Goal: Task Accomplishment & Management: Manage account settings

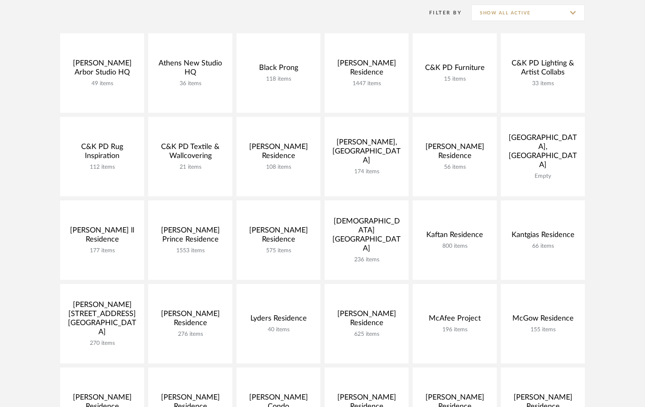
scroll to position [126, 0]
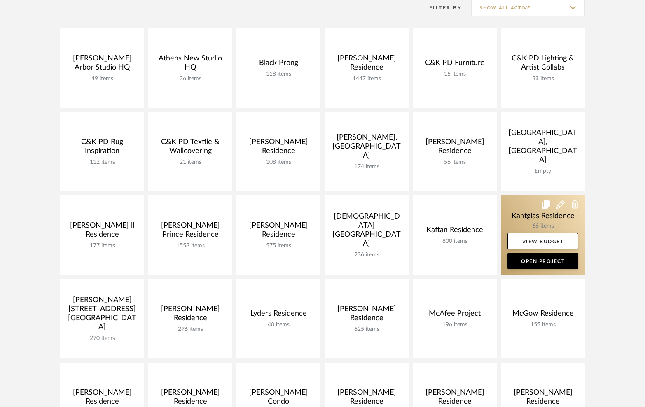
click at [506, 216] on link at bounding box center [542, 235] width 84 height 79
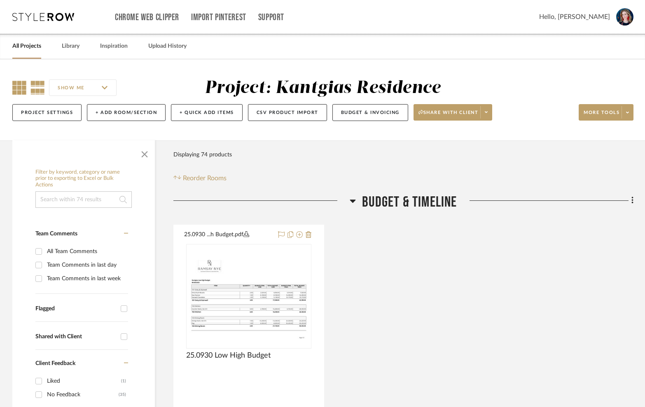
click at [23, 86] on icon at bounding box center [19, 88] width 14 height 14
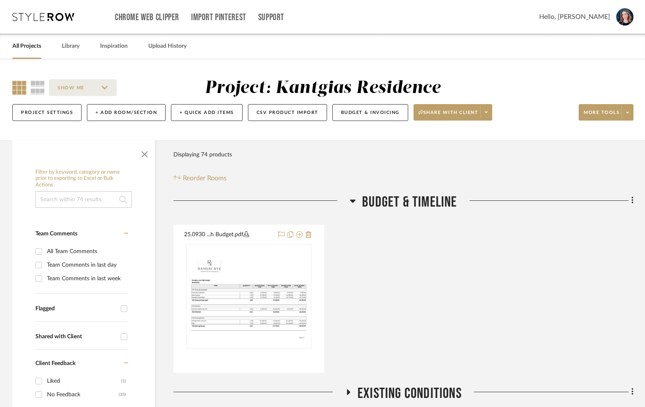
drag, startPoint x: 147, startPoint y: 159, endPoint x: 164, endPoint y: 163, distance: 17.7
click at [147, 159] on span "button" at bounding box center [145, 153] width 20 height 20
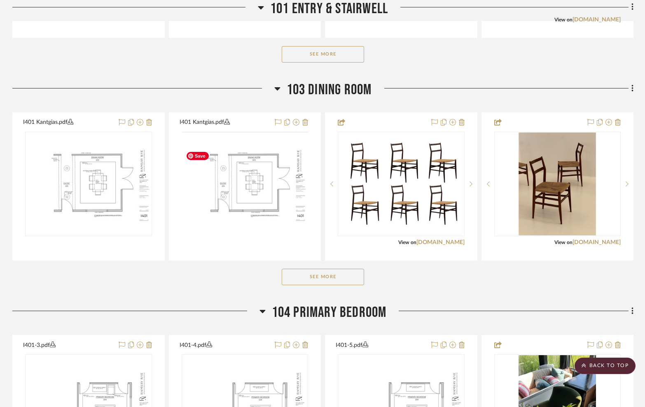
scroll to position [831, 0]
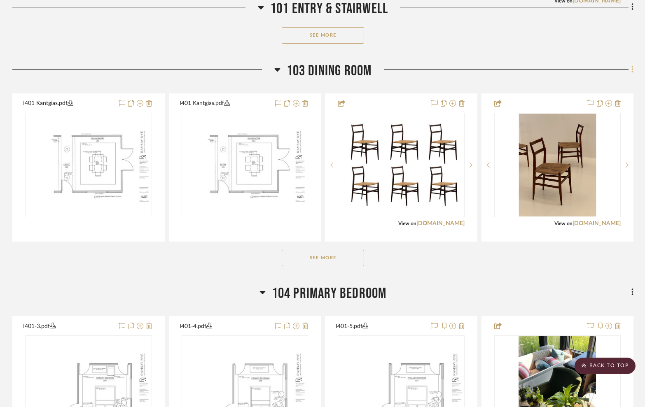
click at [631, 74] on icon at bounding box center [632, 69] width 2 height 9
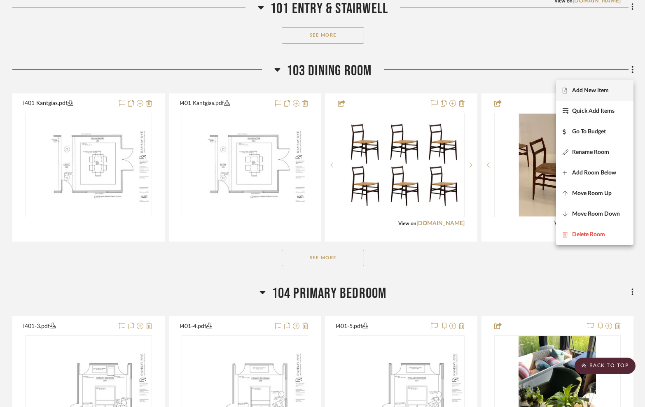
click at [601, 93] on span "Add New Item" at bounding box center [590, 90] width 37 height 7
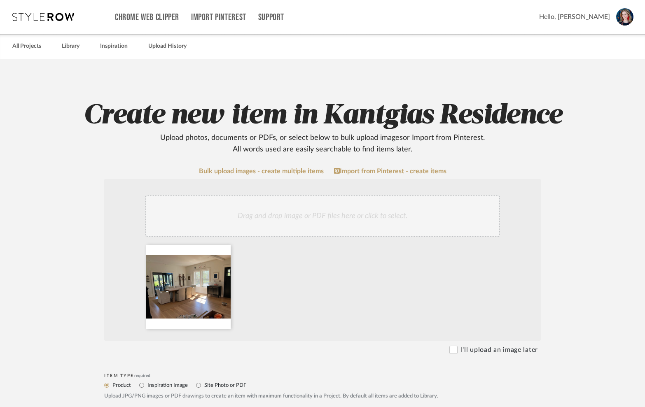
click at [218, 389] on label "Site Photo or PDF" at bounding box center [224, 385] width 43 height 9
click at [203, 389] on input "Site Photo or PDF" at bounding box center [198, 385] width 10 height 10
radio input "true"
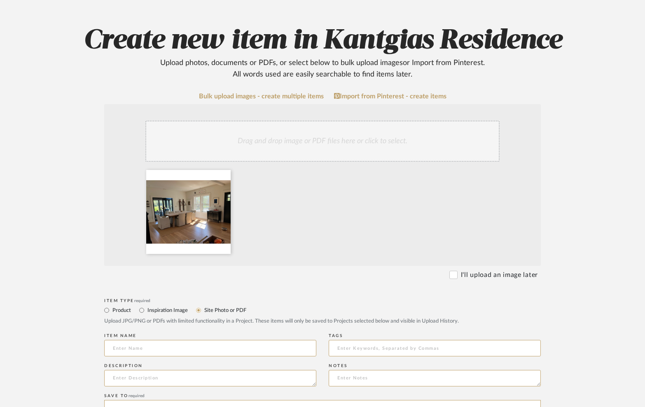
scroll to position [182, 0]
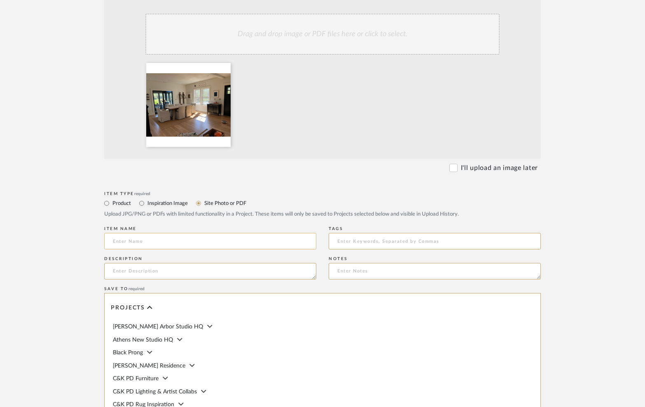
click at [226, 242] on input at bounding box center [210, 241] width 212 height 16
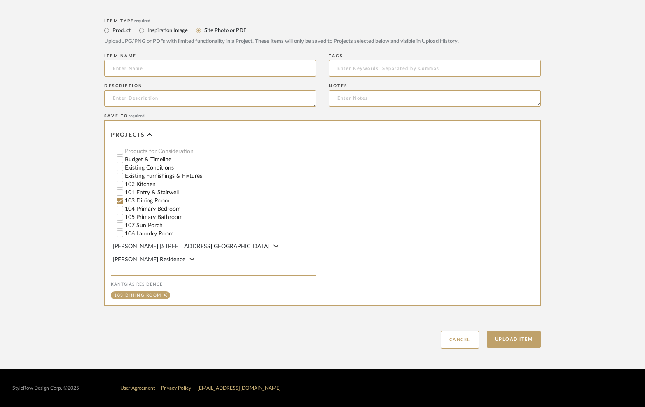
scroll to position [246, 0]
click at [121, 163] on input "Existing Conditions" at bounding box center [120, 167] width 8 height 8
click at [526, 341] on button "Upload Item" at bounding box center [513, 339] width 54 height 17
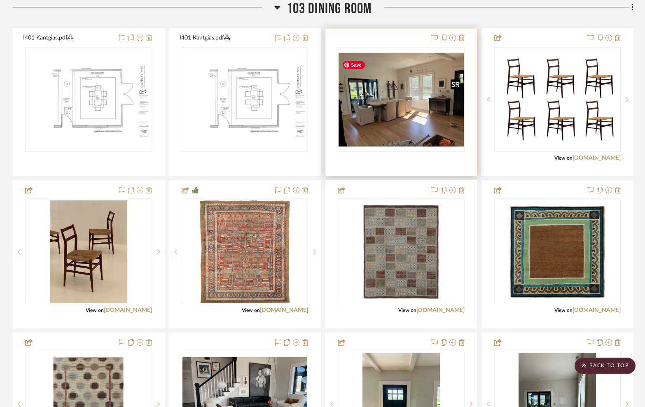
scroll to position [898, 0]
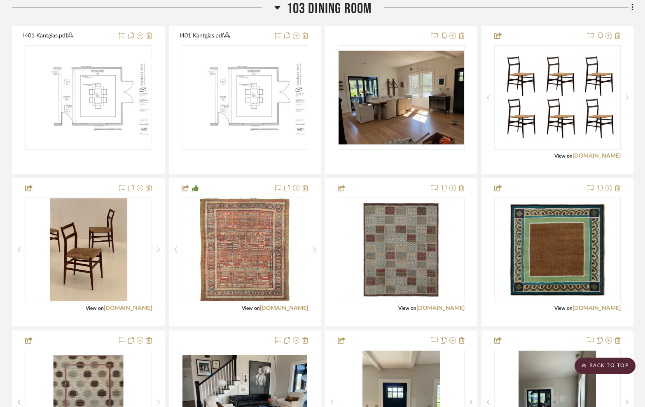
drag, startPoint x: 398, startPoint y: 116, endPoint x: 621, endPoint y: 4, distance: 250.5
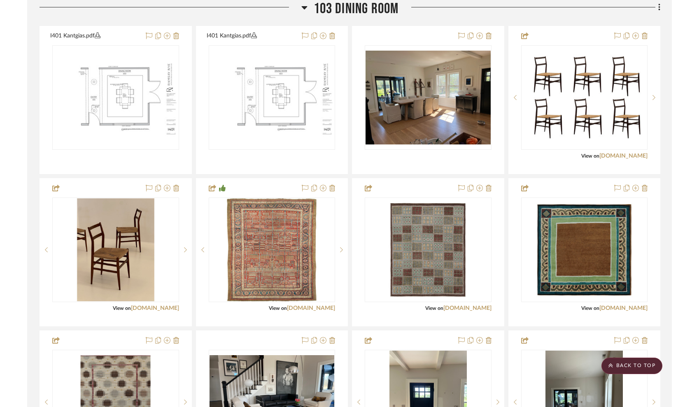
scroll to position [905, 0]
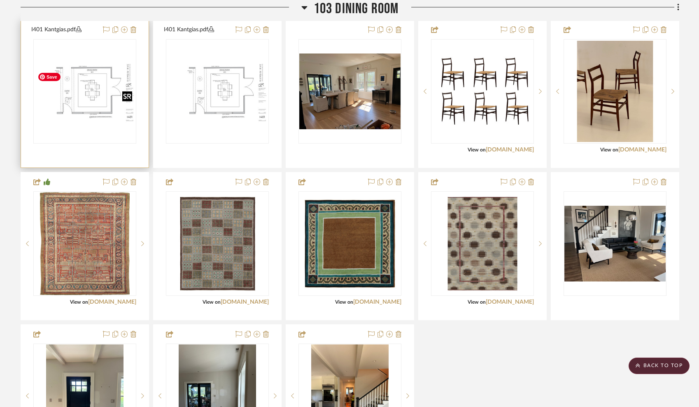
click at [83, 109] on img "0" at bounding box center [84, 91] width 101 height 65
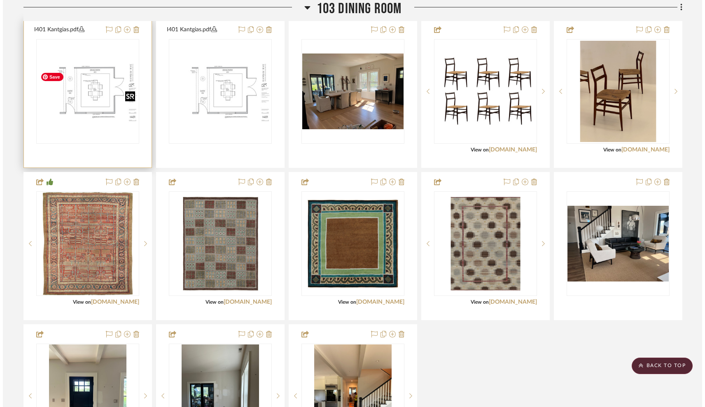
scroll to position [0, 0]
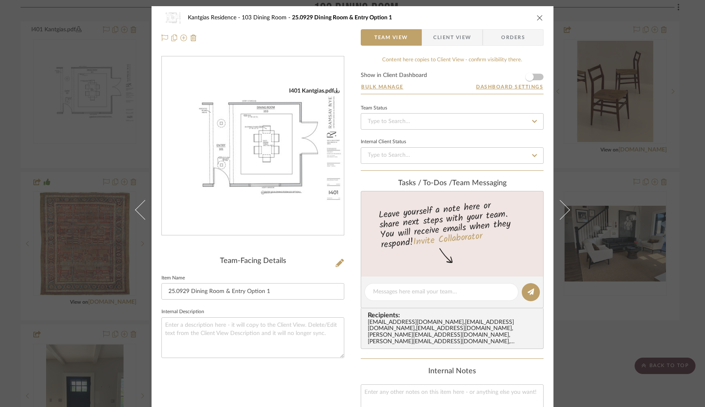
click at [292, 153] on img "0" at bounding box center [253, 146] width 182 height 118
click at [537, 18] on icon "close" at bounding box center [539, 17] width 7 height 7
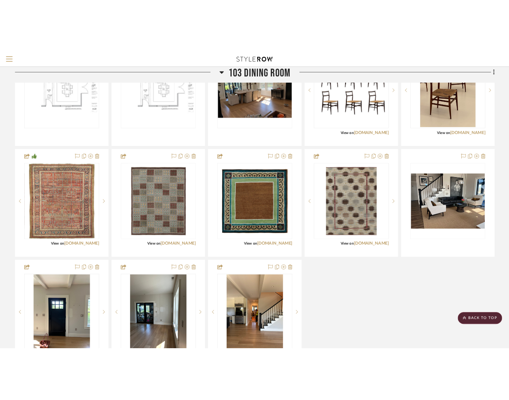
scroll to position [1204, 0]
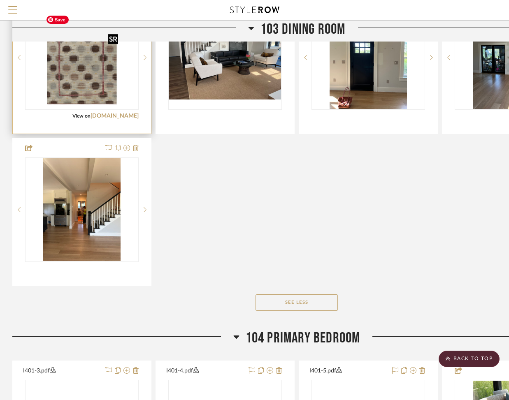
click at [108, 99] on img "0" at bounding box center [81, 57] width 79 height 103
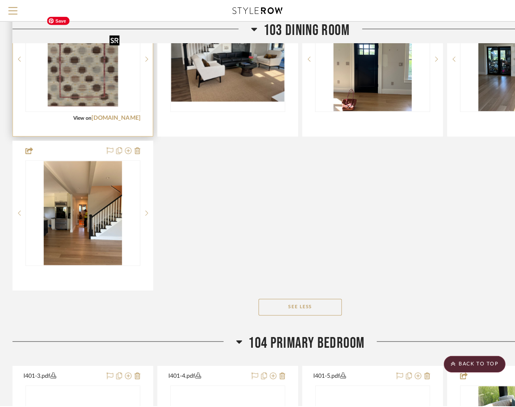
scroll to position [0, 0]
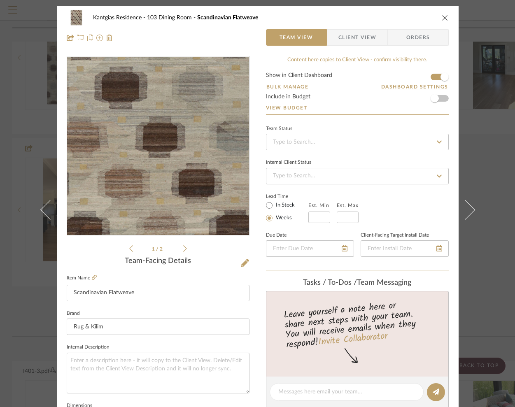
click at [153, 168] on img "0" at bounding box center [158, 146] width 138 height 179
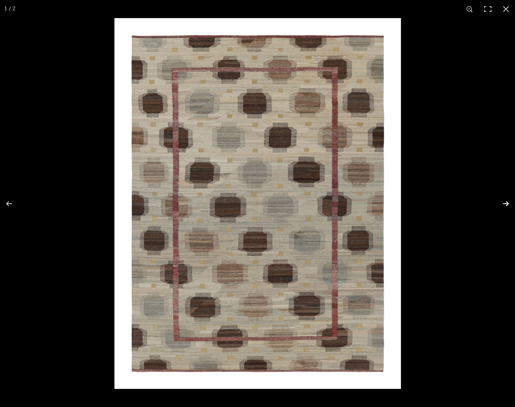
click at [508, 204] on button at bounding box center [500, 203] width 29 height 41
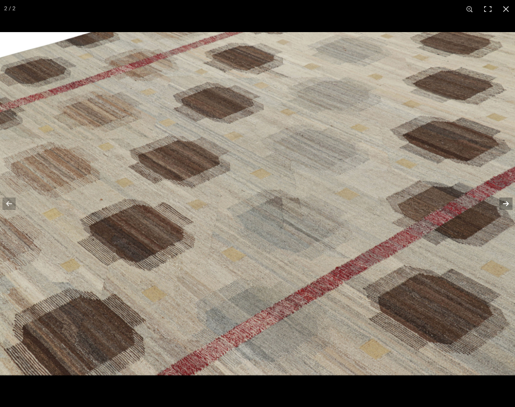
click at [508, 204] on button at bounding box center [500, 203] width 29 height 41
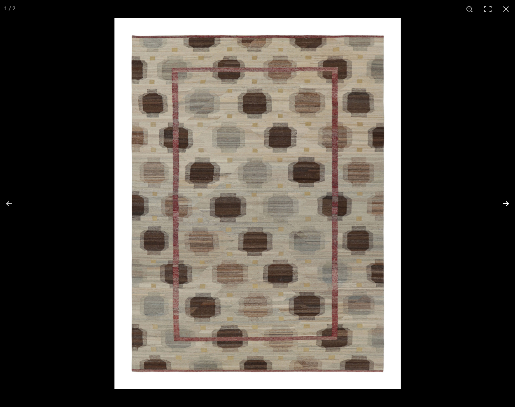
click at [508, 204] on button at bounding box center [500, 203] width 29 height 41
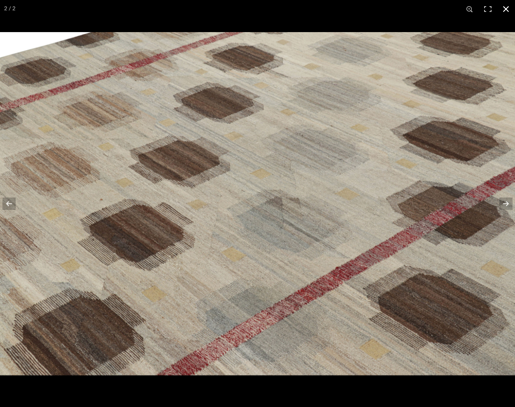
click at [507, 8] on button at bounding box center [506, 9] width 18 height 18
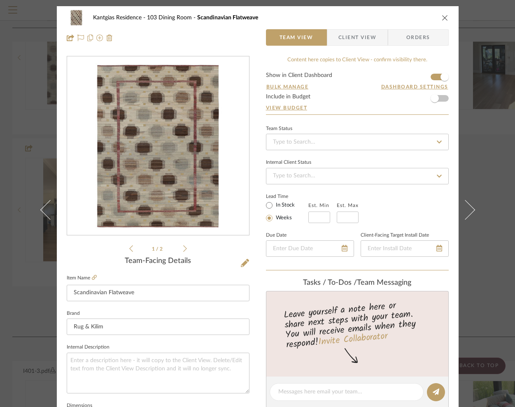
click at [443, 18] on icon "close" at bounding box center [445, 17] width 7 height 7
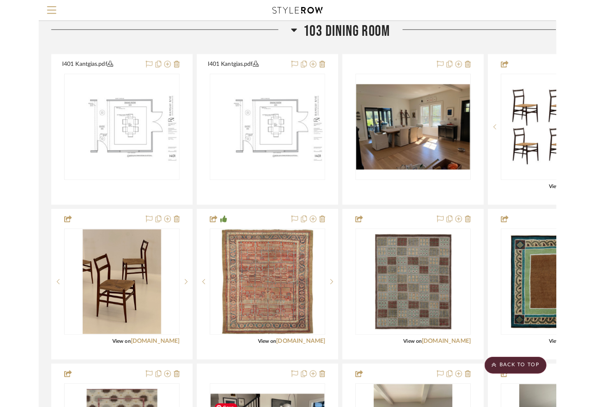
scroll to position [832, 0]
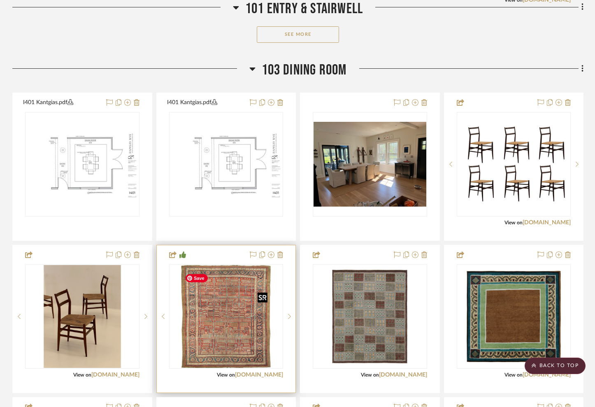
click at [232, 340] on img "0" at bounding box center [226, 316] width 89 height 103
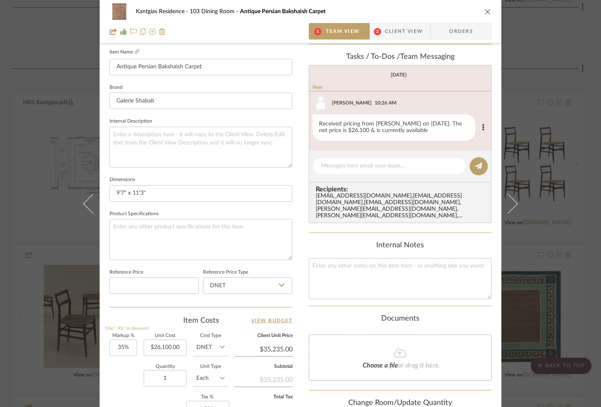
scroll to position [0, 0]
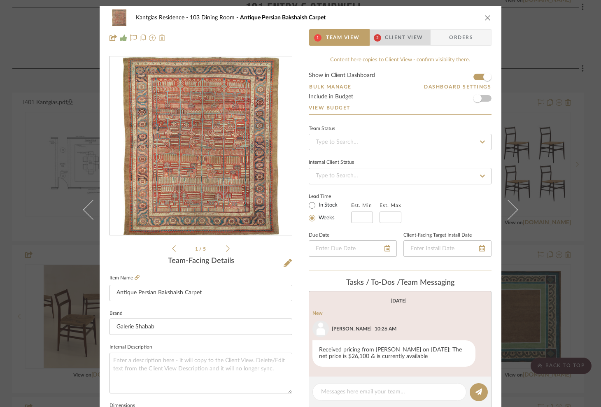
click at [408, 37] on span "Client View" at bounding box center [404, 37] width 38 height 16
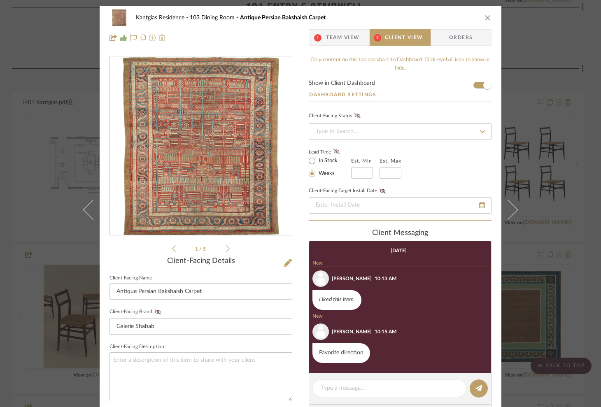
click at [486, 16] on icon "close" at bounding box center [487, 17] width 7 height 7
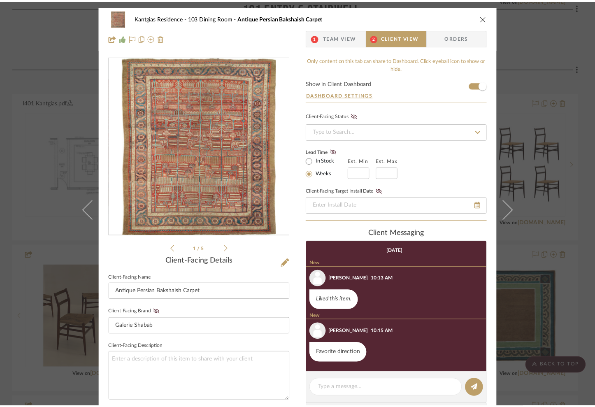
scroll to position [832, 0]
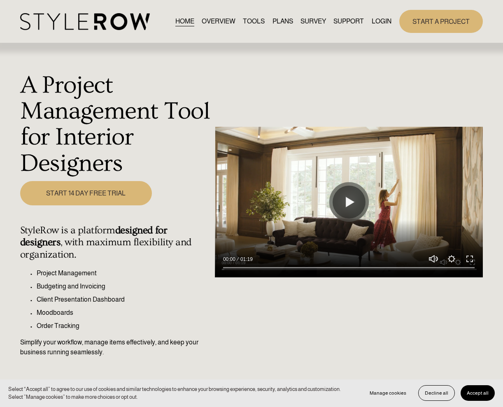
click at [384, 20] on link "LOGIN" at bounding box center [382, 21] width 20 height 11
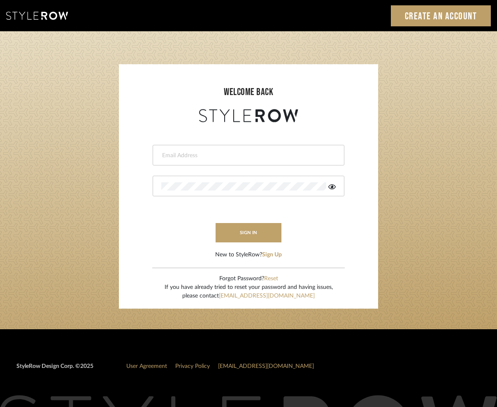
type input "krista@clothandkind.com"
click at [221, 228] on button "sign in" at bounding box center [249, 232] width 66 height 19
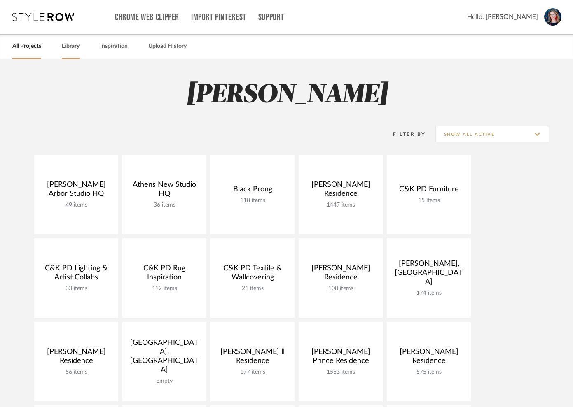
click at [78, 46] on link "Library" at bounding box center [71, 46] width 18 height 11
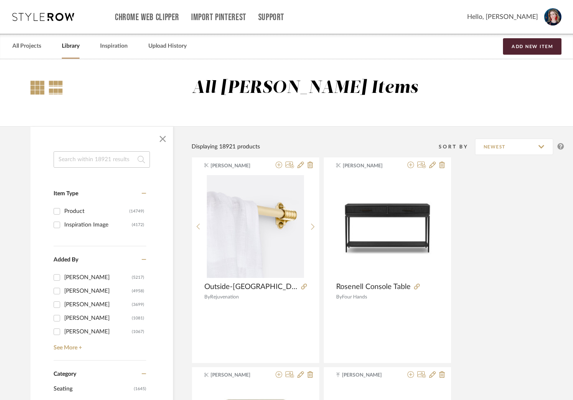
drag, startPoint x: 38, startPoint y: 84, endPoint x: 40, endPoint y: 89, distance: 5.7
click at [38, 84] on div at bounding box center [37, 88] width 14 height 14
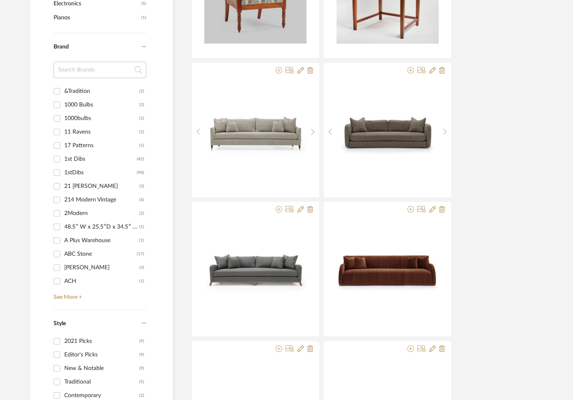
scroll to position [794, 0]
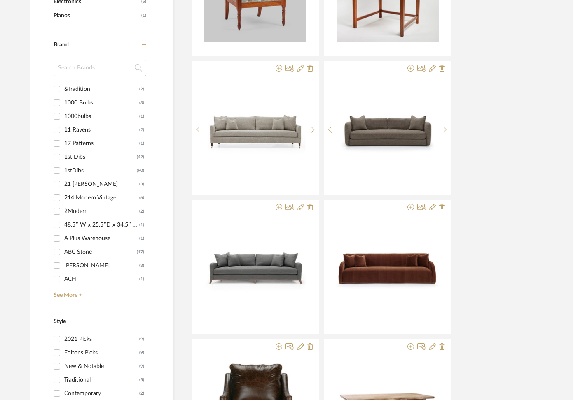
click at [74, 69] on input at bounding box center [100, 68] width 93 height 16
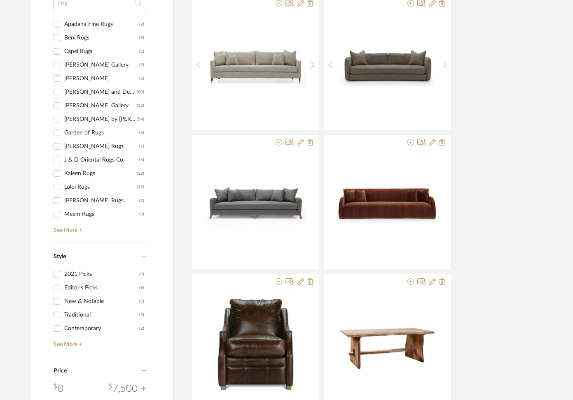
scroll to position [866, 0]
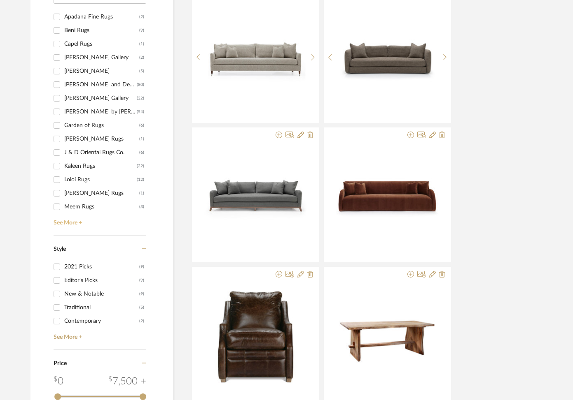
type input "rug"
click at [68, 222] on link "See More +" at bounding box center [98, 220] width 95 height 13
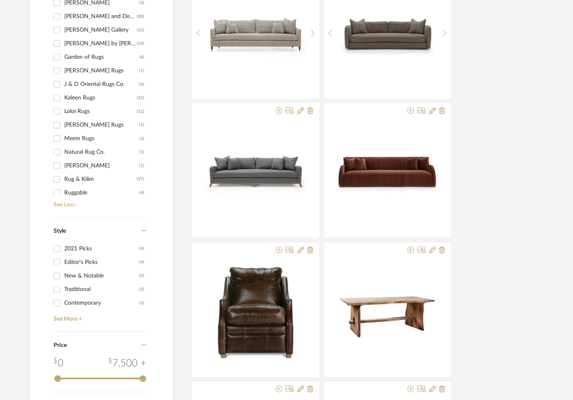
scroll to position [75, 0]
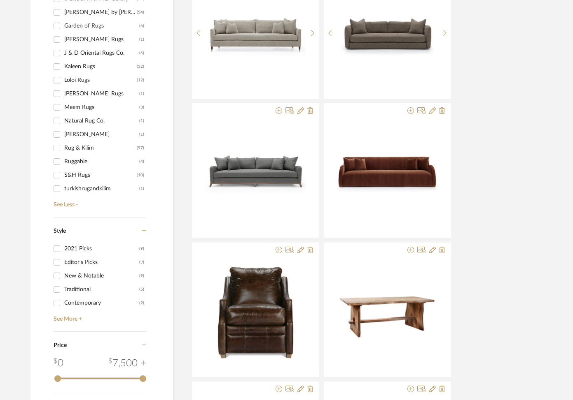
click at [55, 147] on input "Rug & Kilim (97)" at bounding box center [56, 148] width 13 height 13
checkbox input "true"
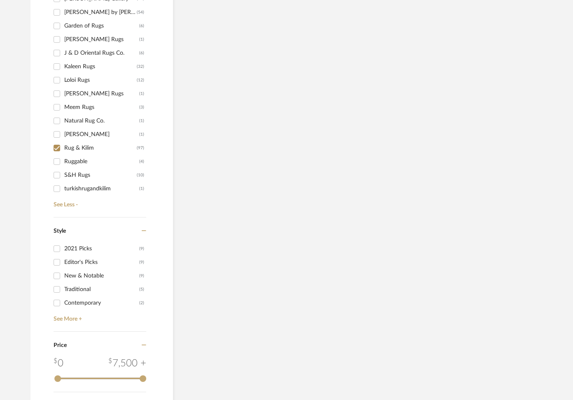
scroll to position [449, 0]
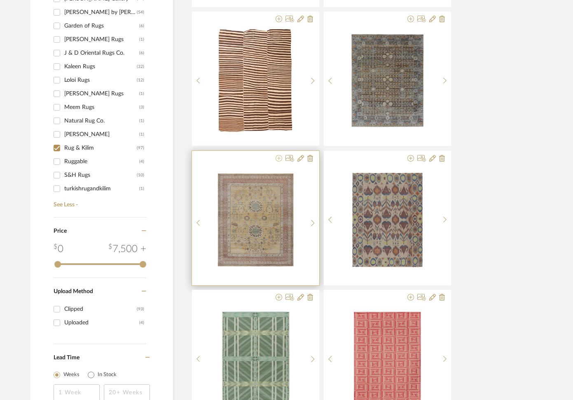
click at [279, 158] on icon at bounding box center [278, 158] width 7 height 7
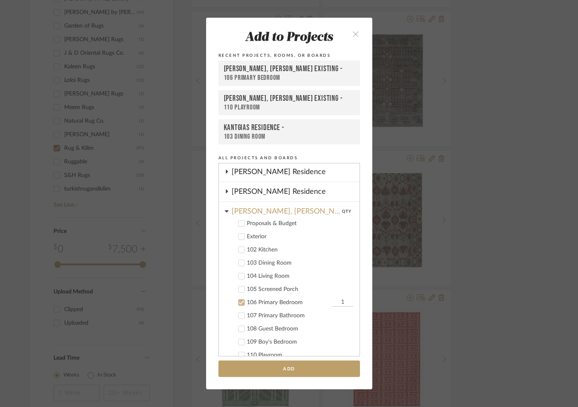
scroll to position [589, 0]
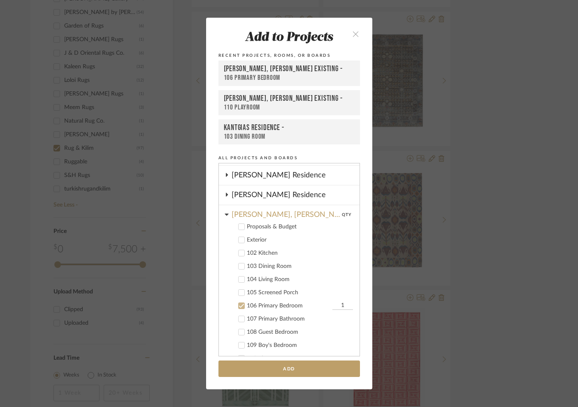
drag, startPoint x: 237, startPoint y: 305, endPoint x: 237, endPoint y: 296, distance: 9.5
click at [239, 305] on icon at bounding box center [242, 306] width 6 height 6
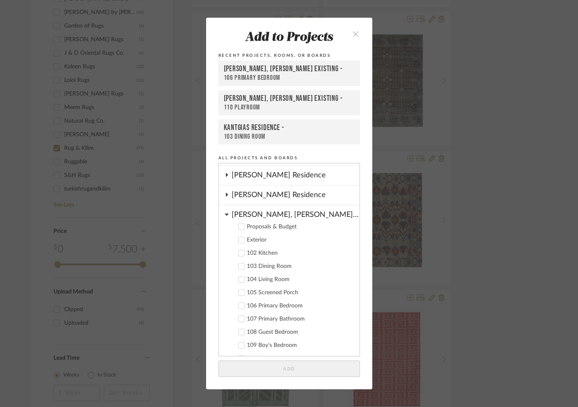
click at [225, 215] on icon at bounding box center [227, 215] width 4 height 2
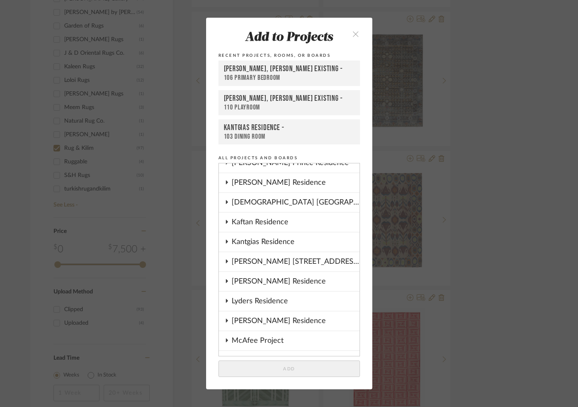
scroll to position [289, 0]
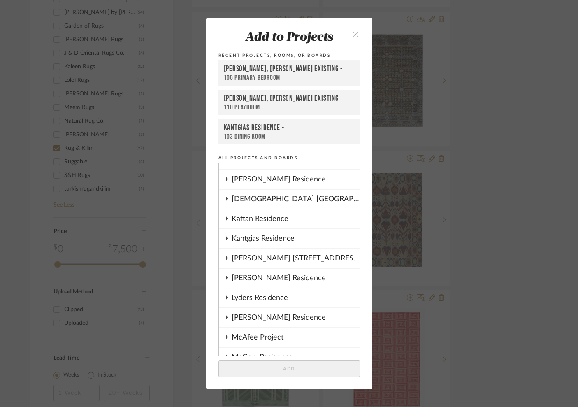
click at [226, 239] on icon at bounding box center [227, 238] width 2 height 4
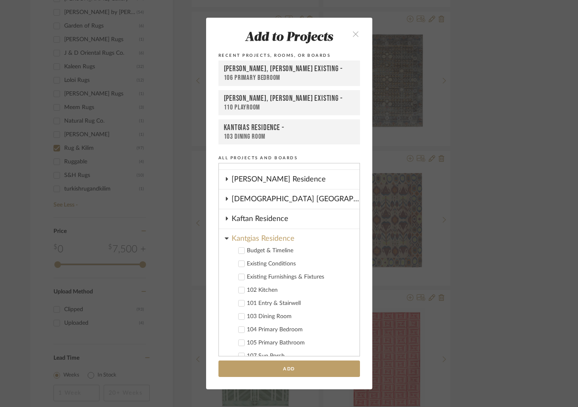
click at [239, 317] on icon at bounding box center [242, 317] width 6 height 6
click at [230, 377] on button "Add" at bounding box center [290, 369] width 142 height 17
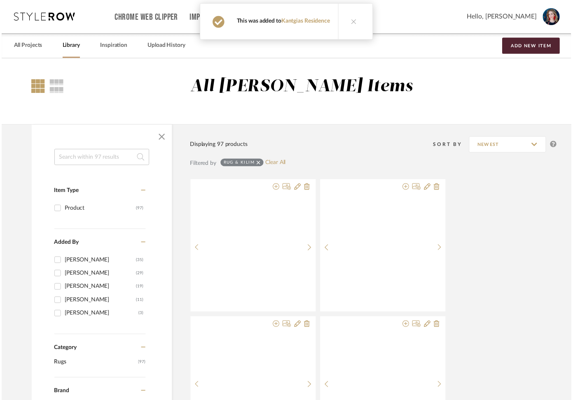
scroll to position [449, 0]
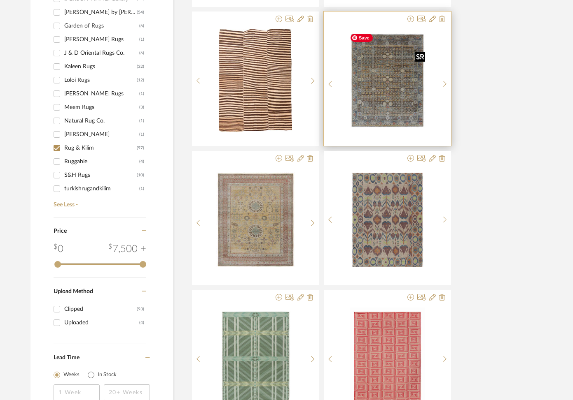
click at [384, 85] on img "0" at bounding box center [387, 80] width 82 height 103
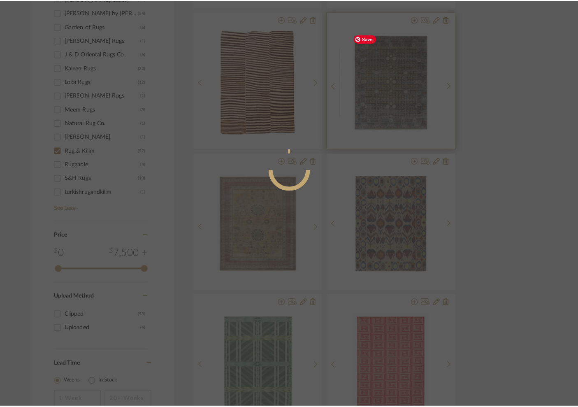
scroll to position [0, 0]
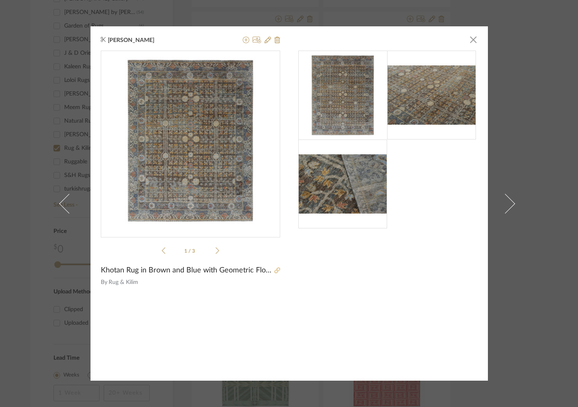
click at [275, 271] on icon at bounding box center [278, 271] width 6 height 6
click at [243, 41] on icon at bounding box center [246, 40] width 7 height 7
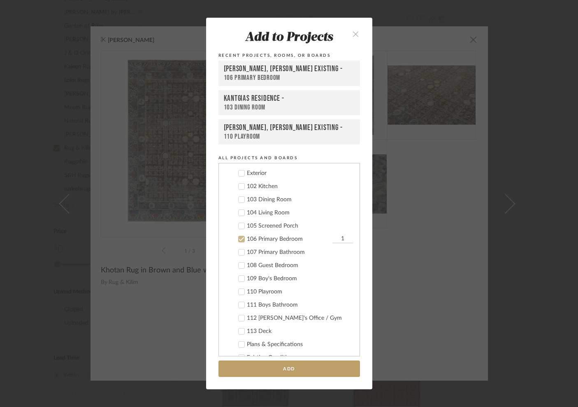
scroll to position [656, 0]
click at [241, 240] on icon at bounding box center [242, 240] width 6 height 6
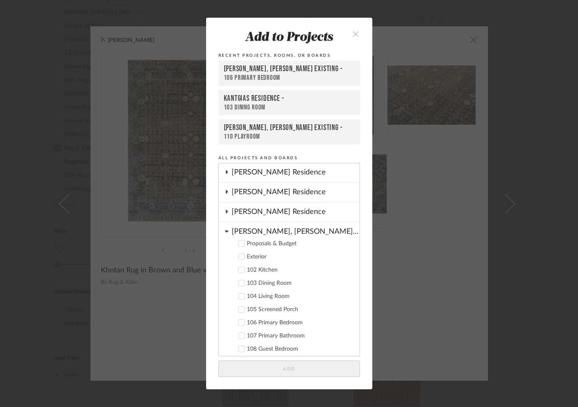
scroll to position [567, 0]
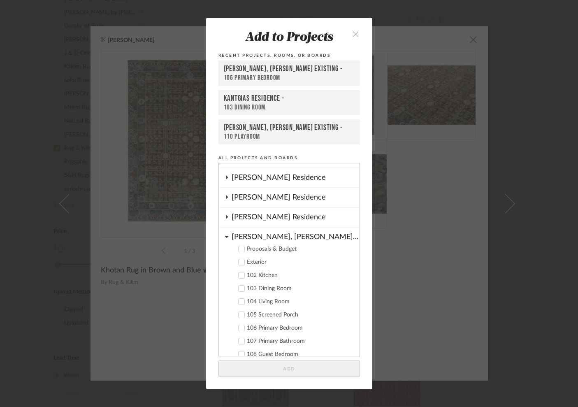
drag, startPoint x: 222, startPoint y: 237, endPoint x: 236, endPoint y: 232, distance: 14.8
click at [225, 237] on icon at bounding box center [227, 236] width 4 height 7
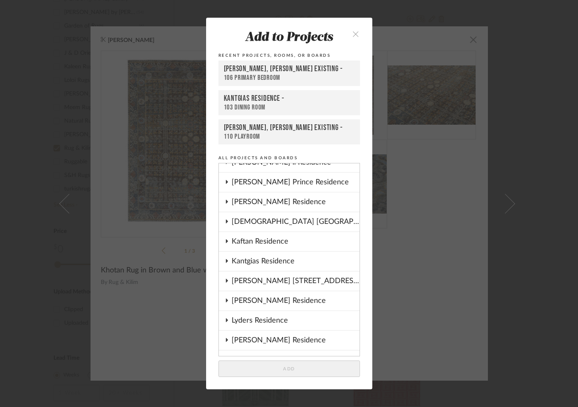
scroll to position [256, 0]
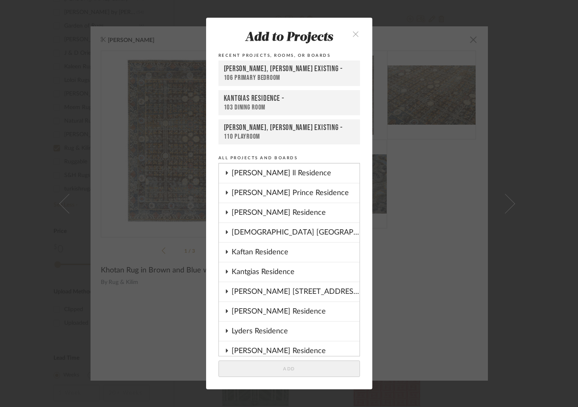
click at [226, 273] on icon at bounding box center [227, 272] width 2 height 4
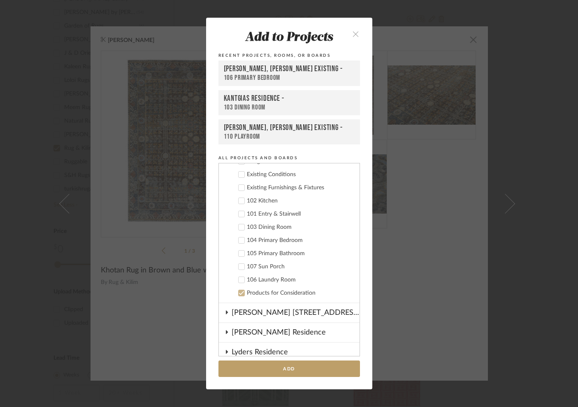
scroll to position [379, 0]
click at [239, 228] on icon at bounding box center [241, 226] width 5 height 4
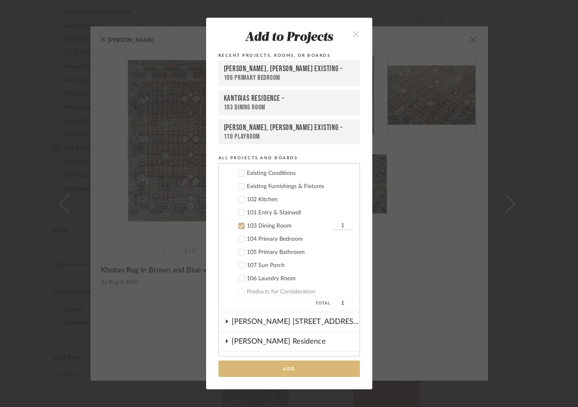
click at [255, 372] on button "Add" at bounding box center [290, 369] width 142 height 17
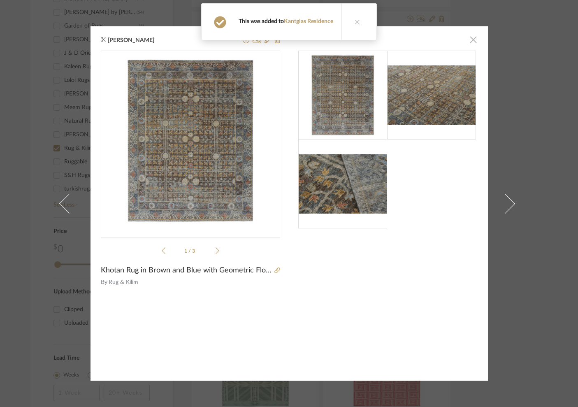
click at [472, 41] on span "button" at bounding box center [474, 39] width 16 height 16
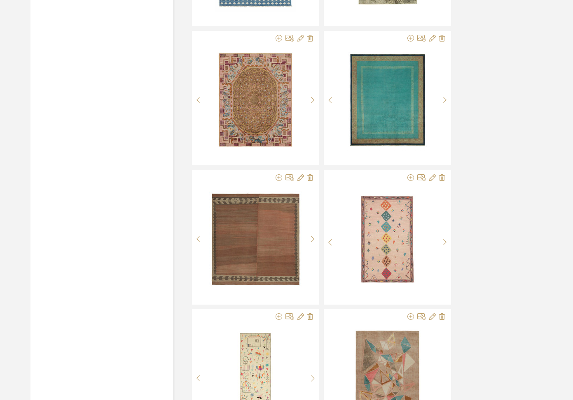
scroll to position [987, 0]
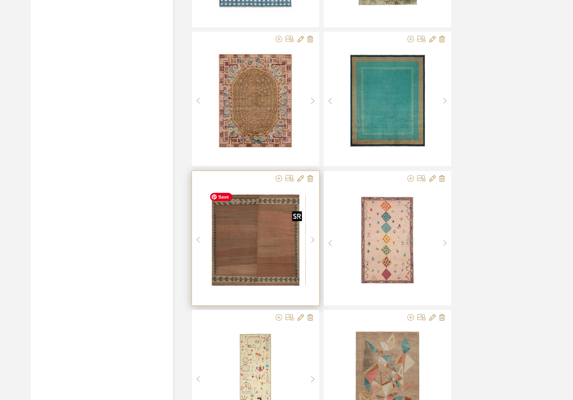
click at [265, 234] on img "0" at bounding box center [261, 240] width 99 height 103
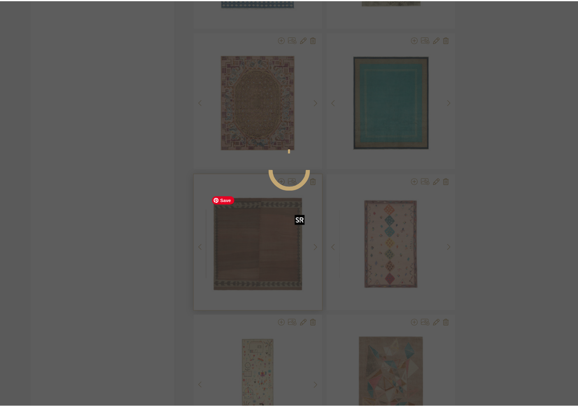
scroll to position [0, 0]
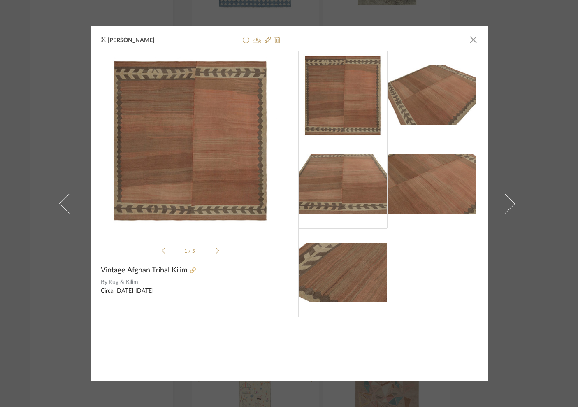
click at [190, 271] on icon at bounding box center [193, 271] width 6 height 6
click at [470, 39] on span "button" at bounding box center [474, 39] width 16 height 16
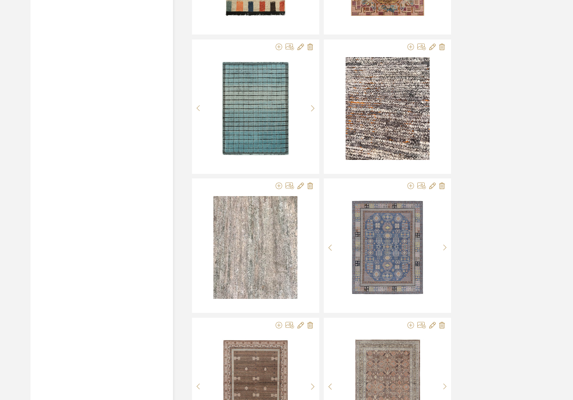
scroll to position [1675, 0]
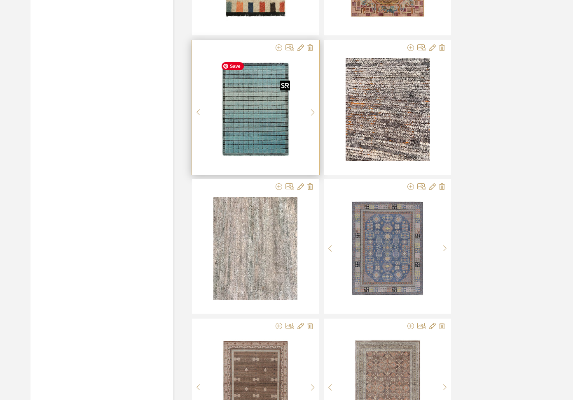
click at [258, 125] on img "0" at bounding box center [255, 109] width 76 height 103
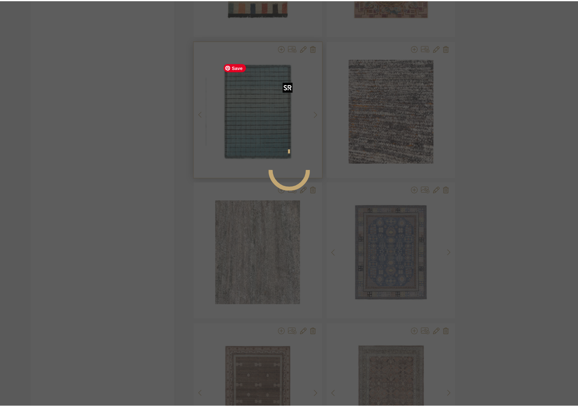
scroll to position [0, 0]
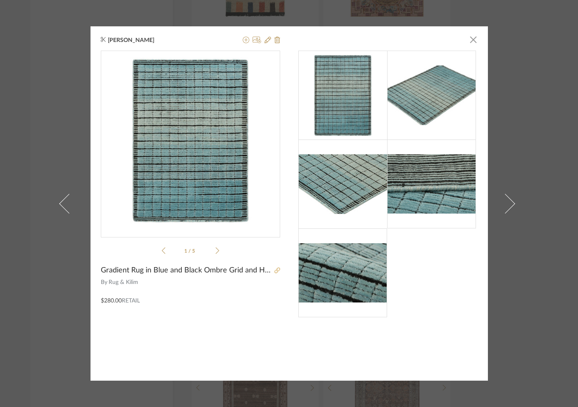
click at [275, 270] on icon at bounding box center [278, 271] width 6 height 6
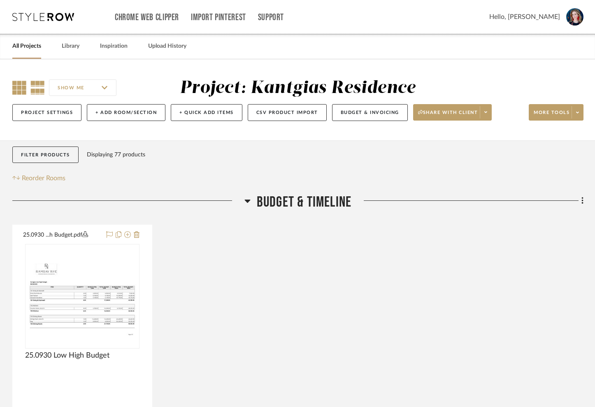
click at [19, 86] on icon at bounding box center [19, 88] width 14 height 14
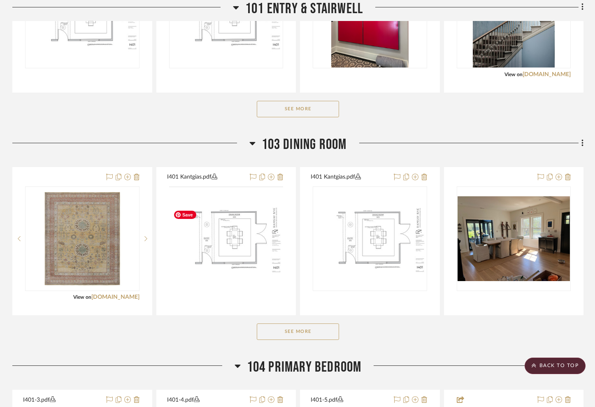
scroll to position [767, 0]
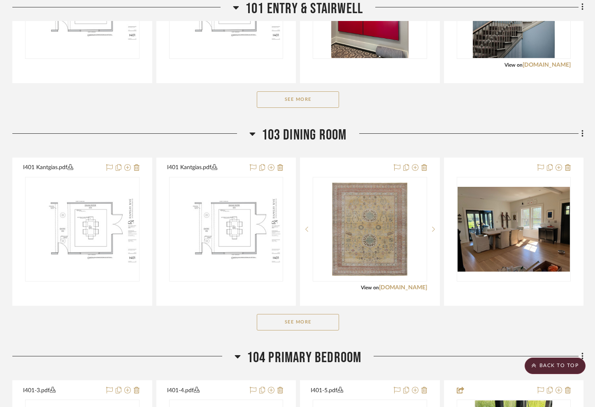
click at [317, 328] on button "See More" at bounding box center [298, 322] width 82 height 16
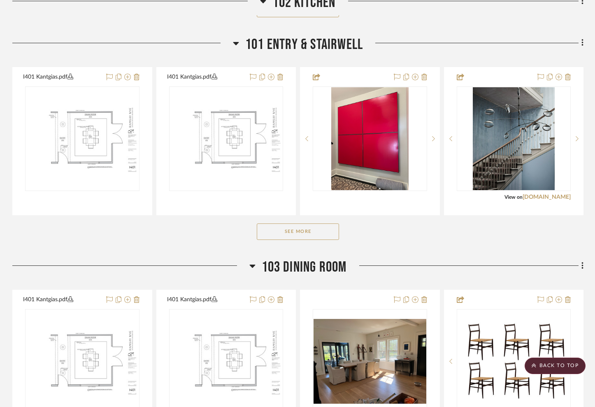
scroll to position [633, 0]
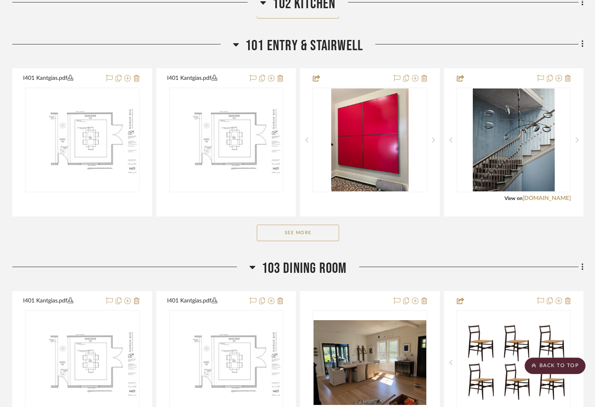
click at [265, 3] on icon at bounding box center [263, 3] width 6 height 10
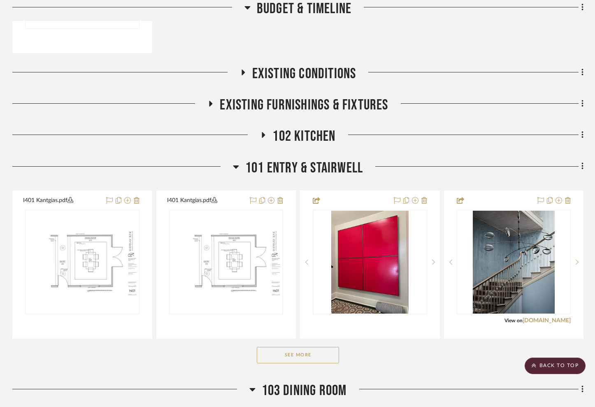
scroll to position [317, 0]
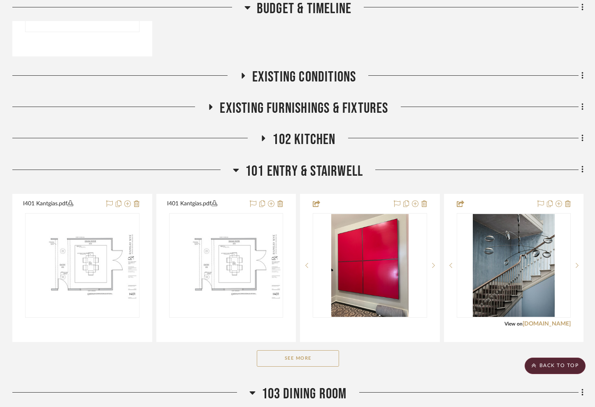
click at [262, 144] on fa-icon at bounding box center [263, 141] width 6 height 12
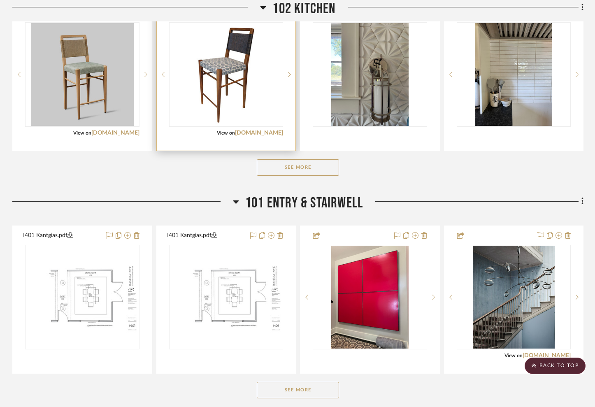
scroll to position [479, 0]
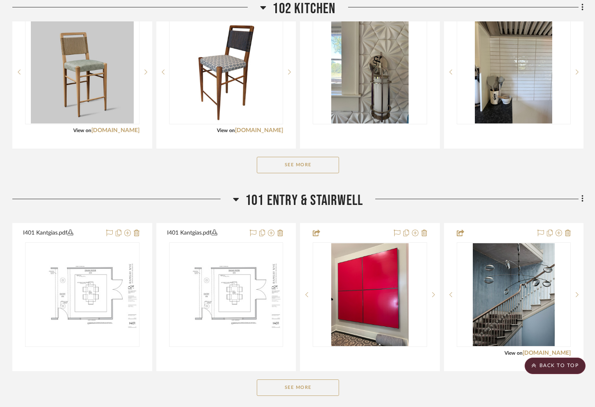
click at [281, 163] on button "See More" at bounding box center [298, 165] width 82 height 16
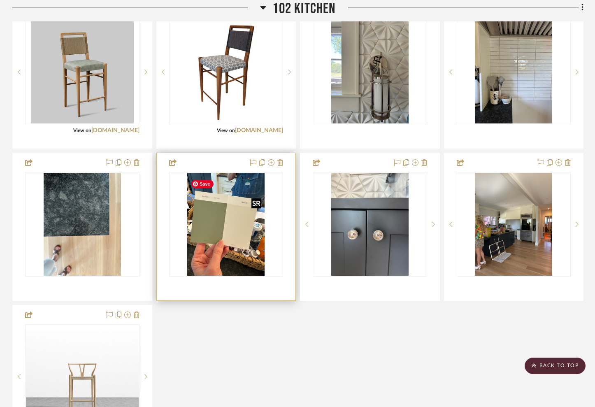
click at [239, 227] on img "0" at bounding box center [225, 224] width 77 height 103
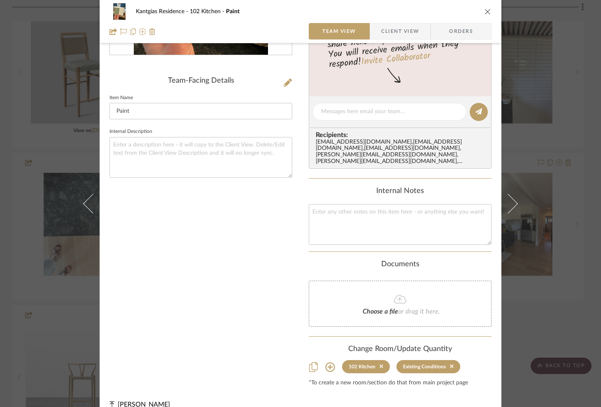
scroll to position [192, 0]
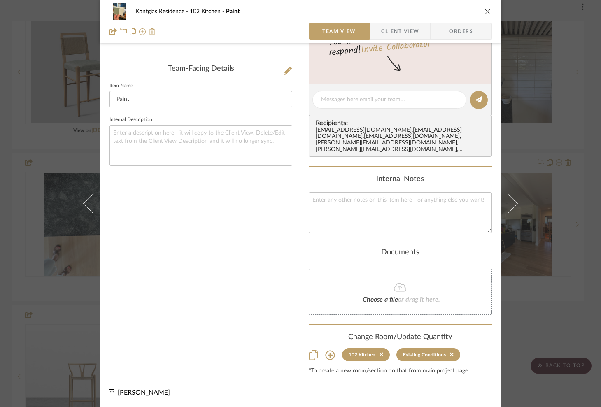
click at [325, 356] on icon at bounding box center [330, 355] width 10 height 10
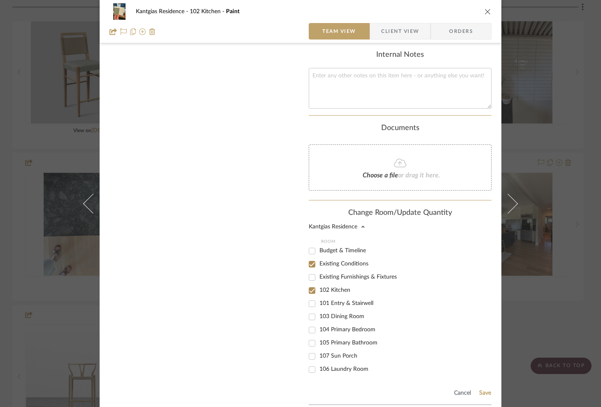
scroll to position [318, 0]
click at [305, 318] on div "Kantgias Residence 102 Kitchen Paint Team View Client View Orders Team-Facing D…" at bounding box center [301, 80] width 402 height 784
click at [308, 319] on input "103 Dining Room" at bounding box center [311, 315] width 13 height 13
checkbox input "true"
click at [483, 395] on button "Save" at bounding box center [485, 392] width 13 height 7
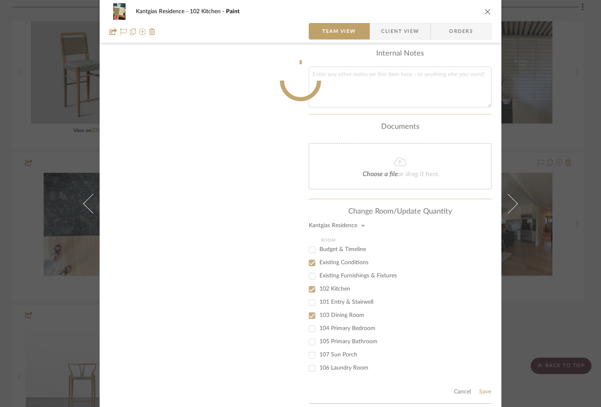
scroll to position [212, 0]
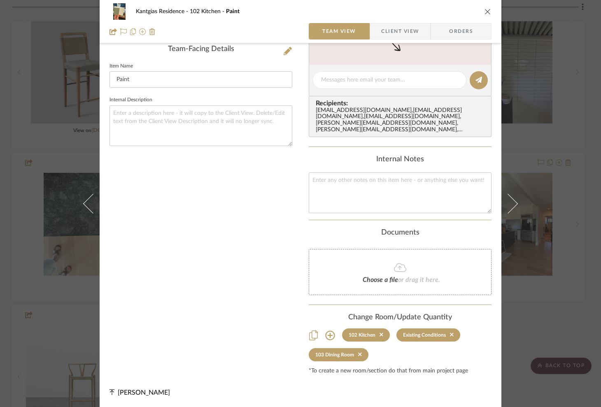
click at [486, 12] on icon "close" at bounding box center [487, 11] width 7 height 7
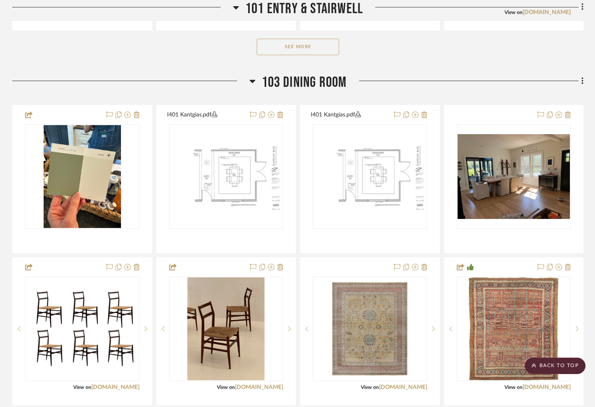
scroll to position [1124, 0]
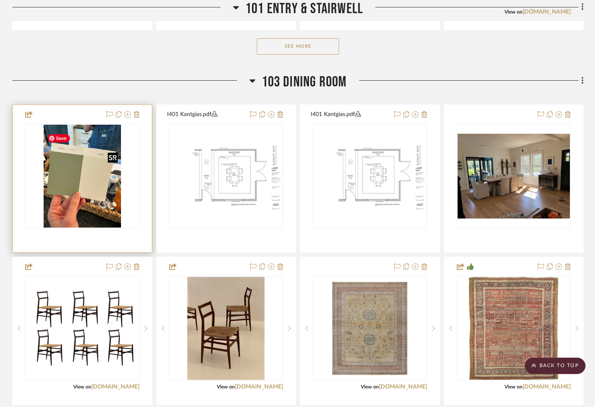
click at [99, 199] on img "0" at bounding box center [82, 176] width 77 height 103
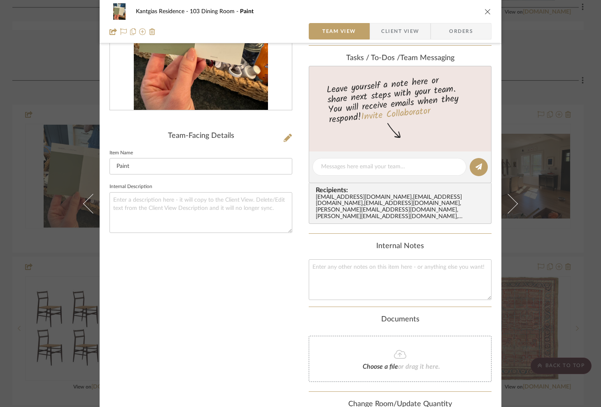
scroll to position [212, 0]
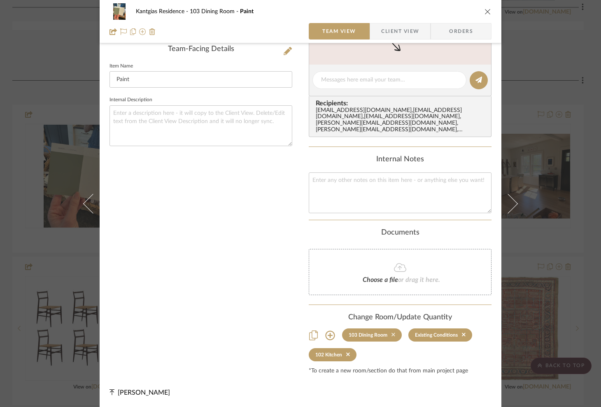
click at [391, 334] on icon at bounding box center [393, 335] width 4 height 6
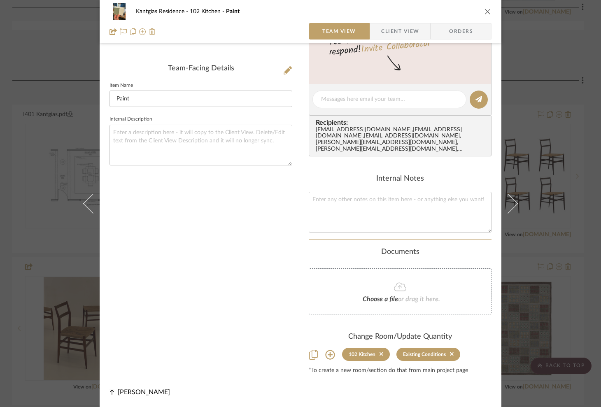
scroll to position [192, 0]
click at [486, 12] on icon "close" at bounding box center [487, 11] width 7 height 7
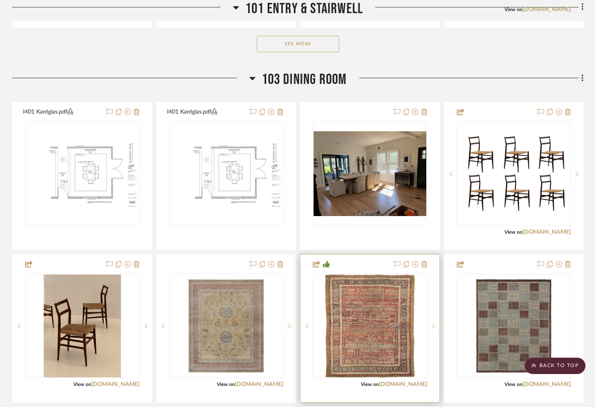
scroll to position [1127, 0]
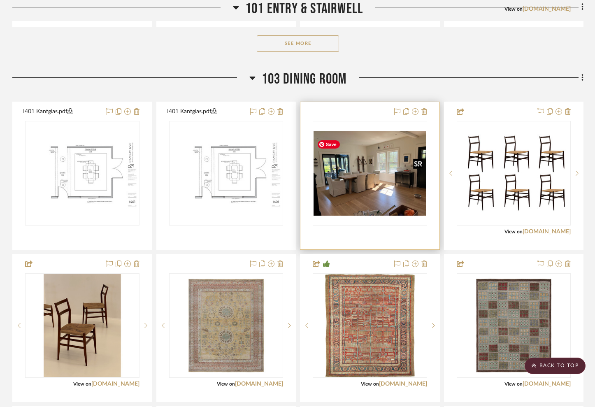
click at [349, 170] on img "0" at bounding box center [370, 173] width 113 height 85
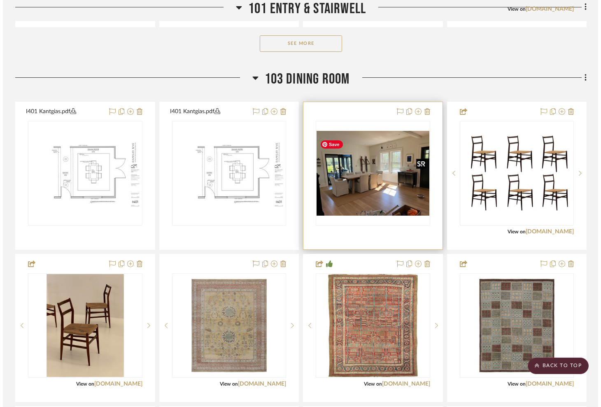
scroll to position [0, 0]
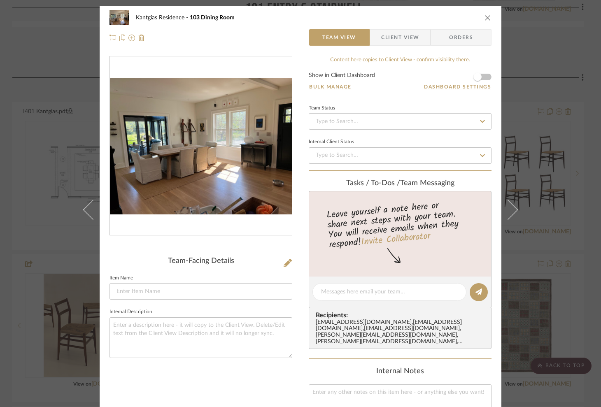
click at [205, 171] on img "0" at bounding box center [201, 146] width 182 height 136
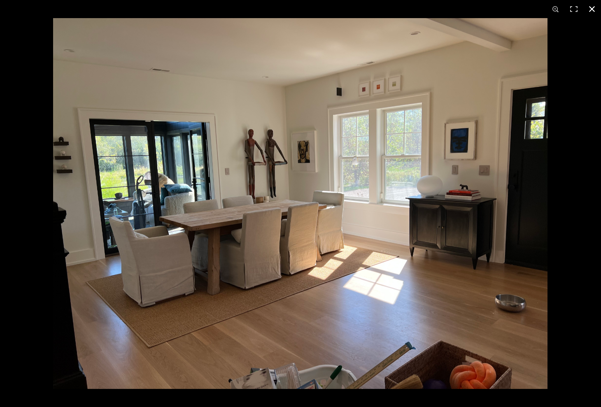
click at [593, 9] on button at bounding box center [592, 9] width 18 height 18
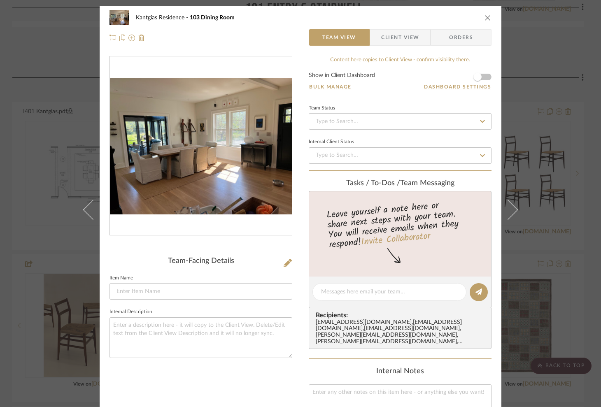
click at [484, 16] on icon "close" at bounding box center [487, 17] width 7 height 7
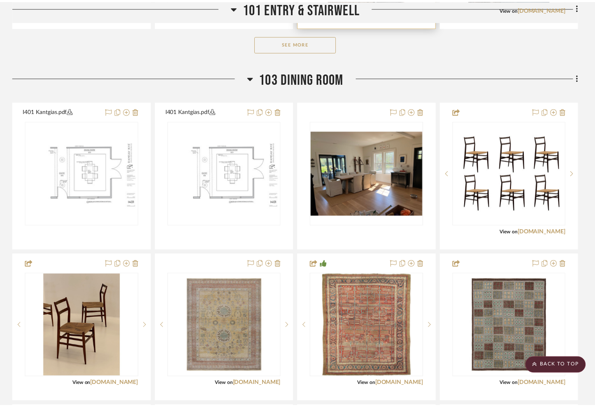
scroll to position [1127, 0]
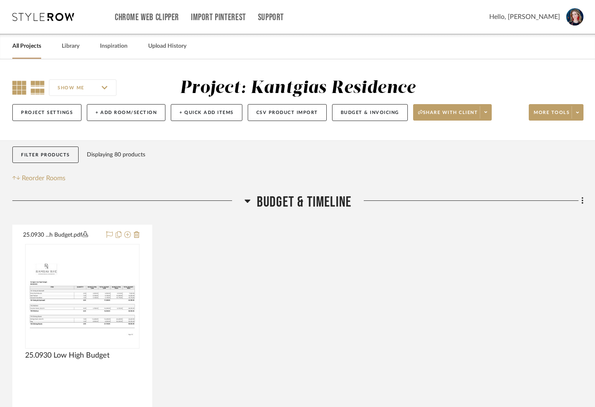
click at [20, 89] on icon at bounding box center [19, 88] width 14 height 14
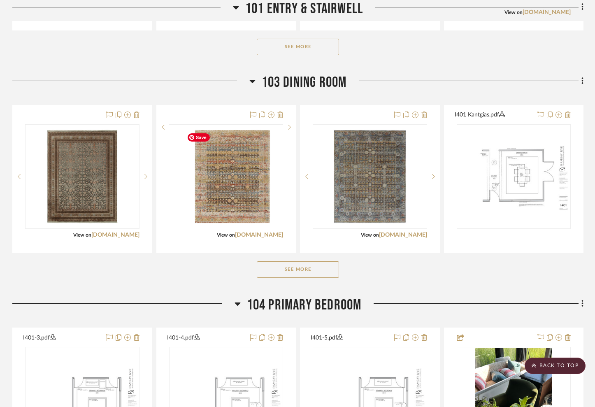
scroll to position [817, 0]
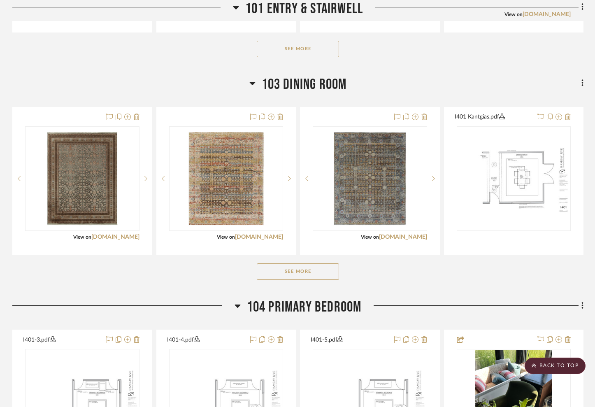
click at [286, 273] on button "See More" at bounding box center [298, 271] width 82 height 16
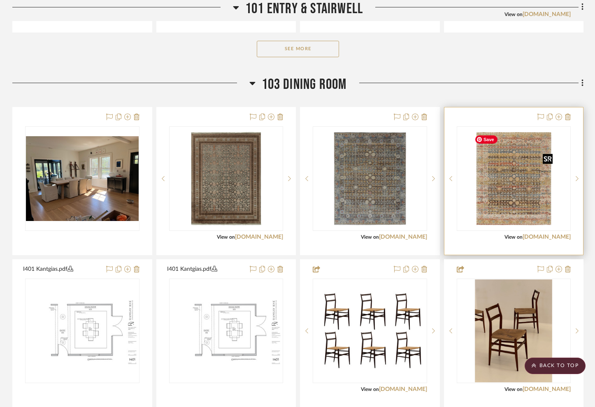
click at [520, 196] on img "0" at bounding box center [513, 178] width 85 height 103
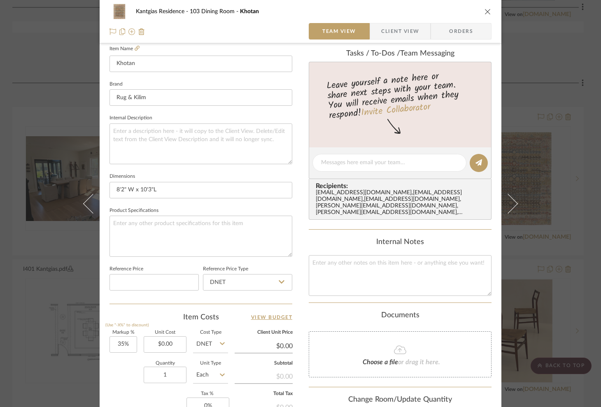
scroll to position [288, 0]
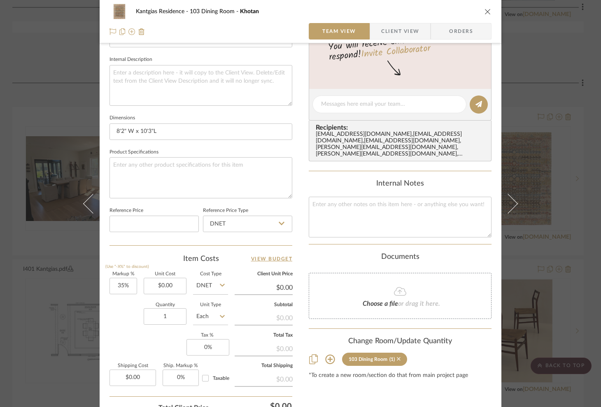
click at [397, 359] on icon at bounding box center [399, 359] width 4 height 4
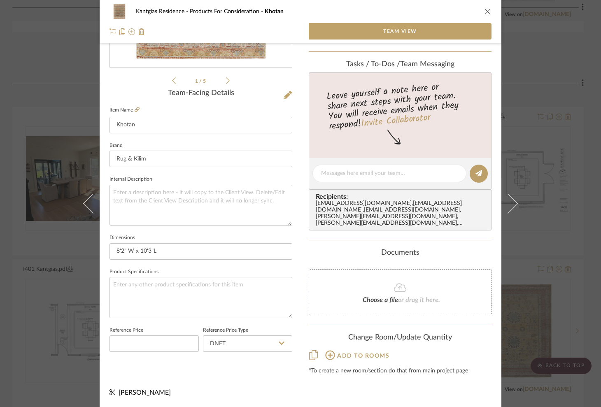
click at [485, 11] on icon "close" at bounding box center [487, 11] width 7 height 7
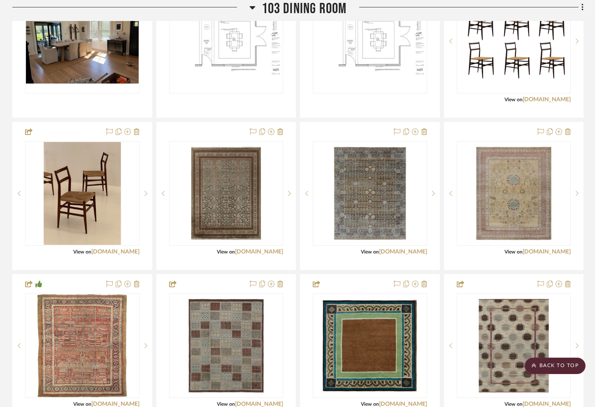
scroll to position [956, 0]
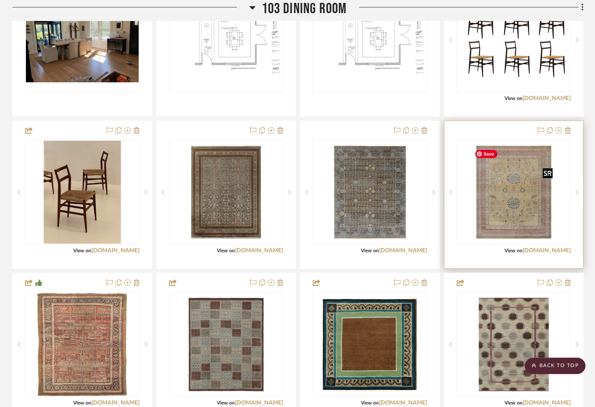
click at [500, 224] on img "0" at bounding box center [513, 192] width 85 height 103
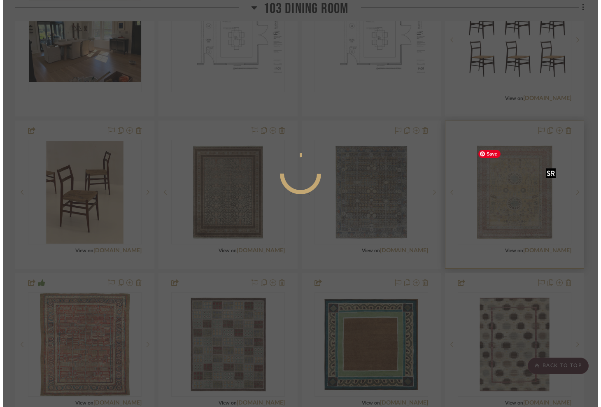
scroll to position [0, 0]
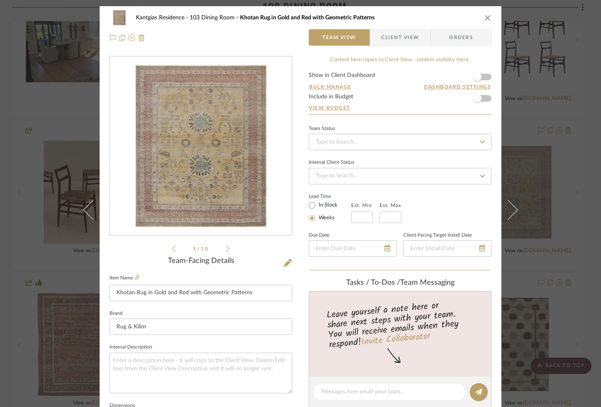
click at [486, 16] on icon "close" at bounding box center [487, 17] width 7 height 7
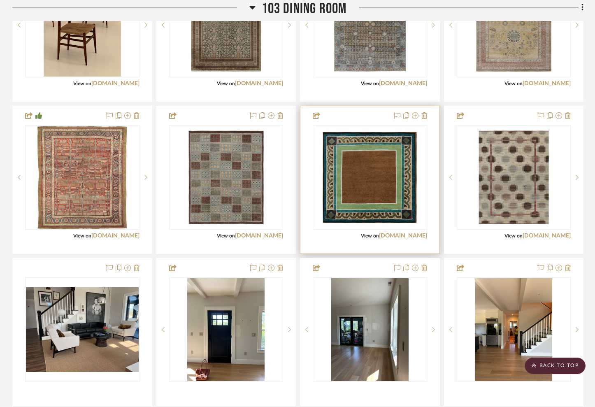
scroll to position [1122, 0]
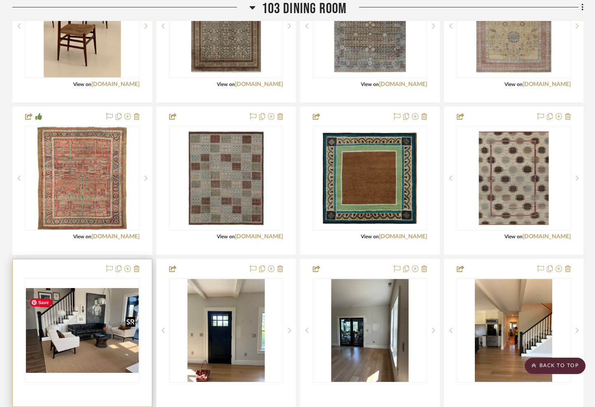
click at [90, 352] on img "0" at bounding box center [82, 330] width 113 height 85
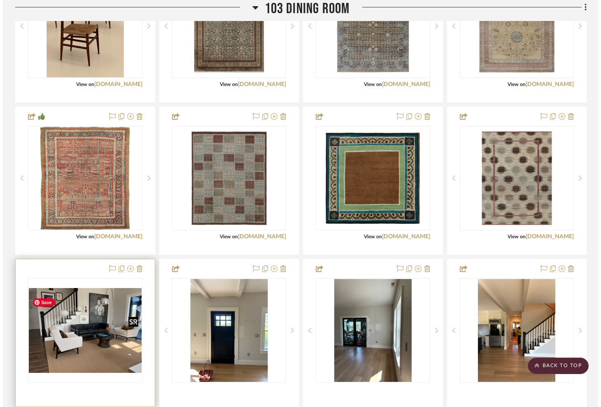
scroll to position [0, 0]
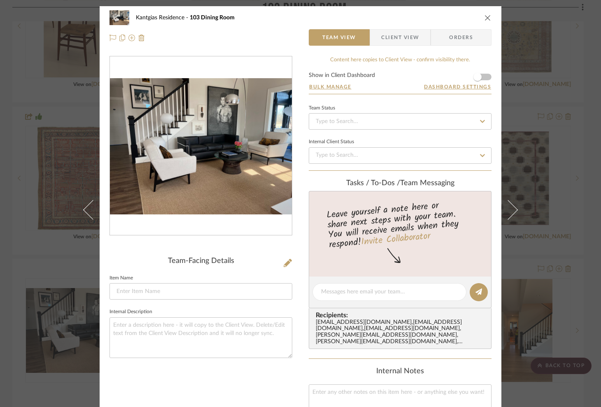
click at [219, 190] on img "0" at bounding box center [201, 146] width 182 height 136
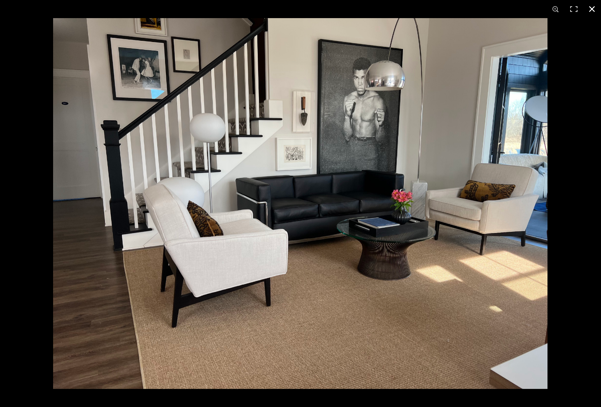
click at [593, 9] on button at bounding box center [592, 9] width 18 height 18
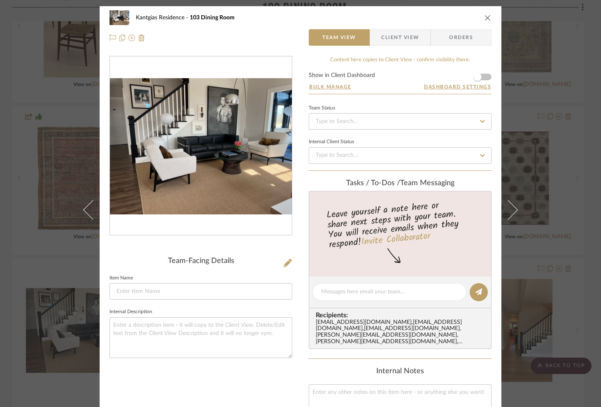
click at [484, 17] on icon "close" at bounding box center [487, 17] width 7 height 7
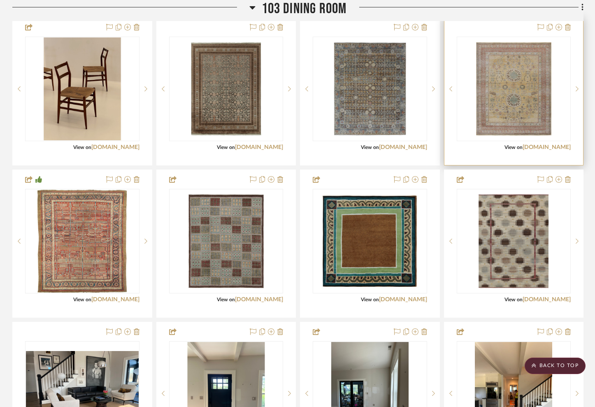
scroll to position [1058, 0]
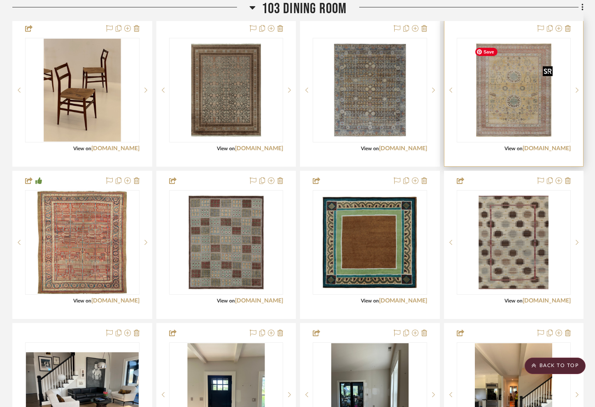
click at [516, 109] on img "0" at bounding box center [513, 90] width 85 height 103
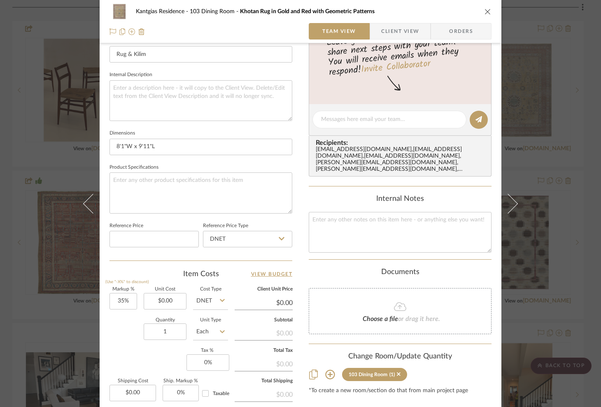
scroll to position [278, 0]
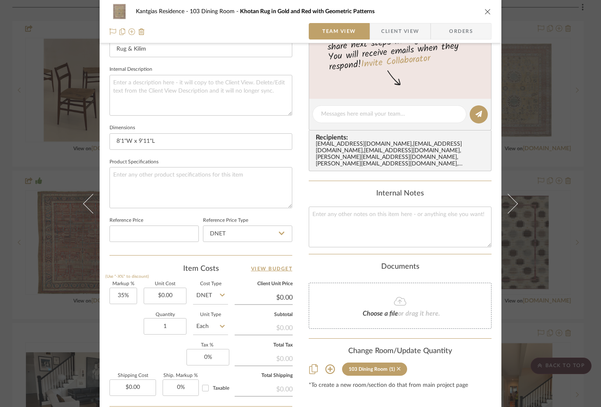
click at [397, 368] on icon at bounding box center [399, 369] width 4 height 6
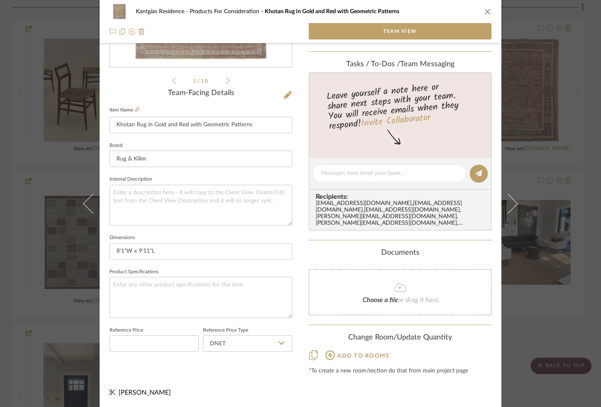
click at [486, 13] on icon "close" at bounding box center [487, 11] width 7 height 7
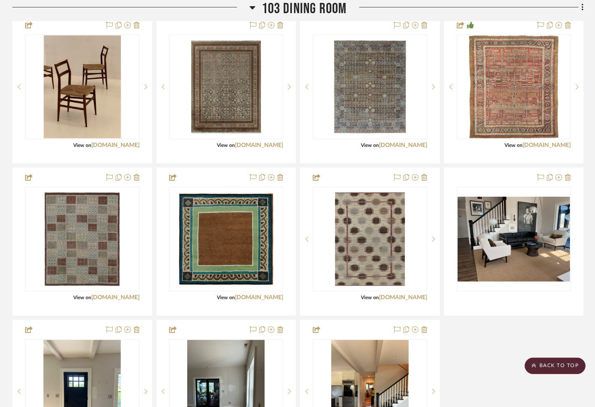
scroll to position [1062, 0]
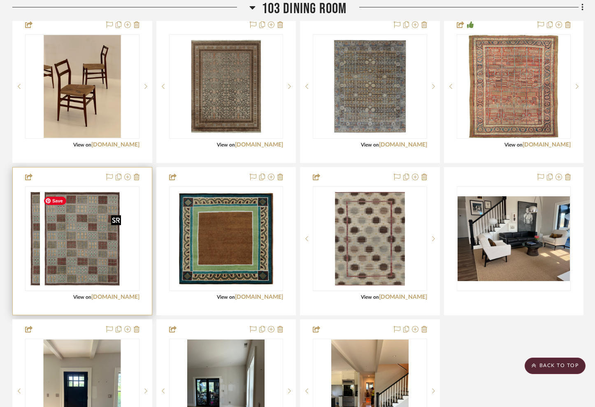
click at [74, 253] on img "0" at bounding box center [68, 238] width 84 height 103
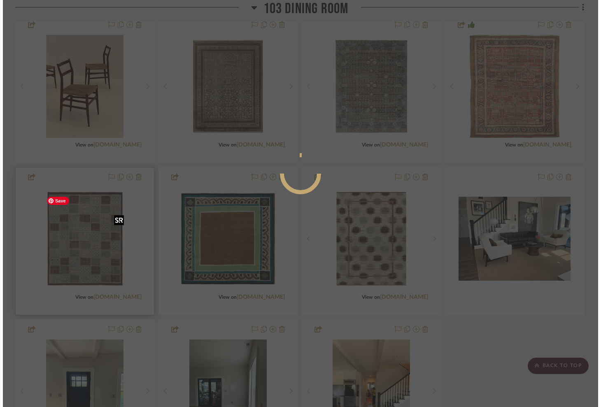
scroll to position [0, 0]
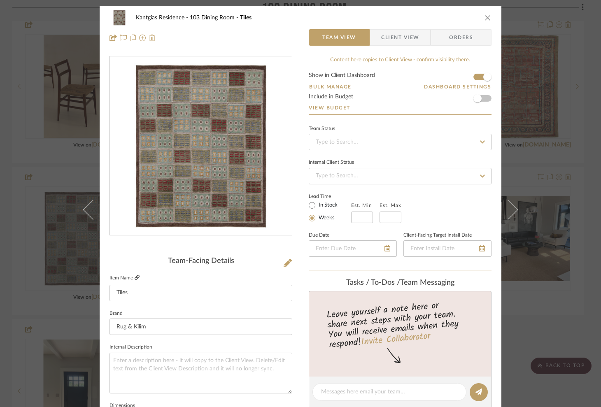
click at [135, 277] on icon at bounding box center [137, 277] width 5 height 5
click at [486, 18] on icon "close" at bounding box center [487, 17] width 7 height 7
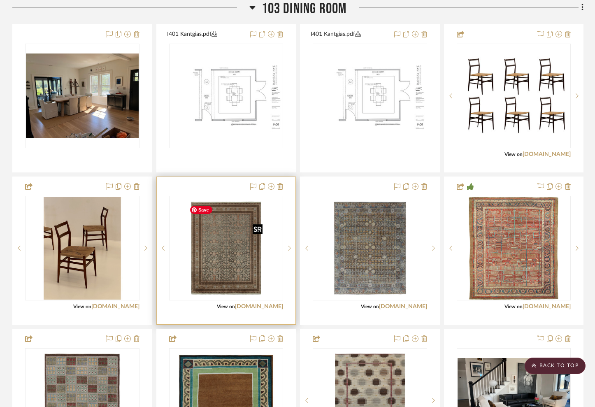
scroll to position [898, 0]
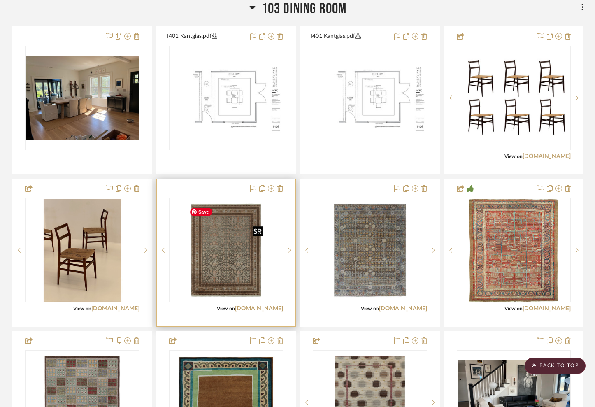
click at [230, 259] on img "0" at bounding box center [226, 250] width 80 height 103
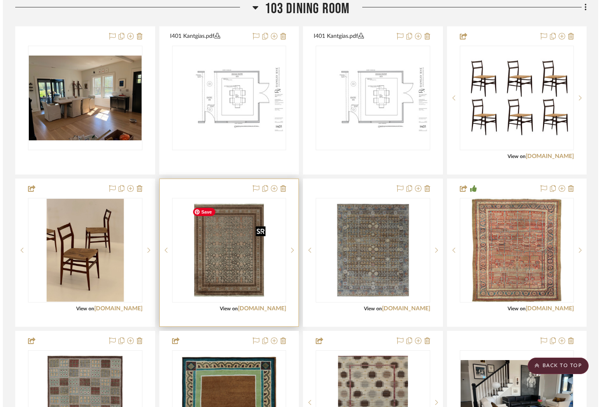
scroll to position [0, 0]
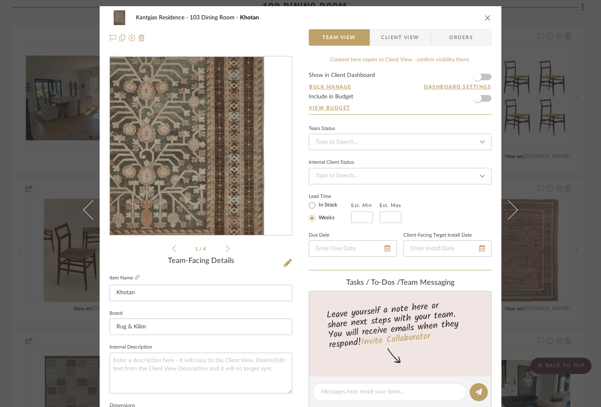
click at [240, 175] on img "0" at bounding box center [200, 146] width 139 height 179
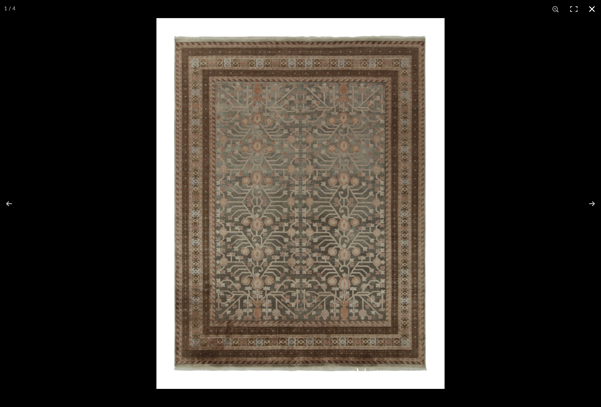
click at [592, 8] on button at bounding box center [592, 9] width 18 height 18
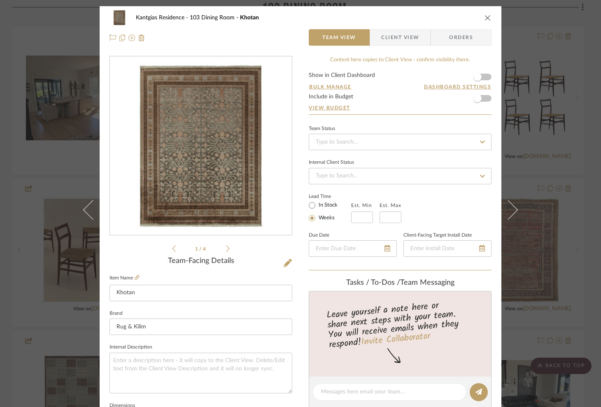
click at [484, 17] on icon "close" at bounding box center [487, 17] width 7 height 7
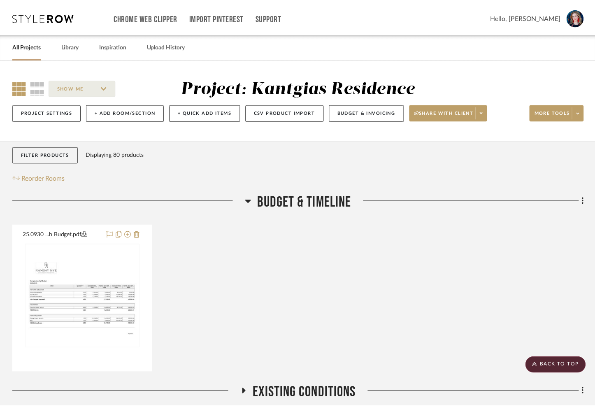
scroll to position [898, 0]
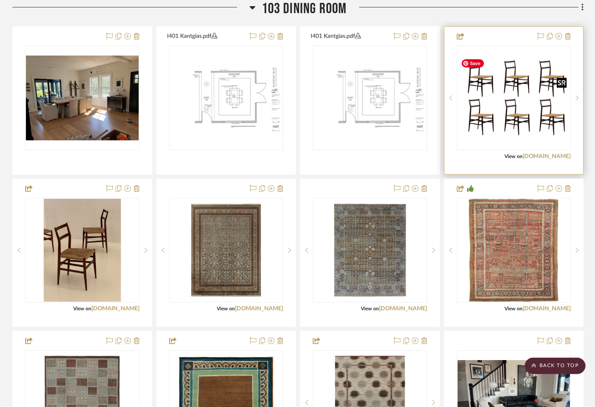
click at [526, 131] on img "0" at bounding box center [514, 97] width 113 height 93
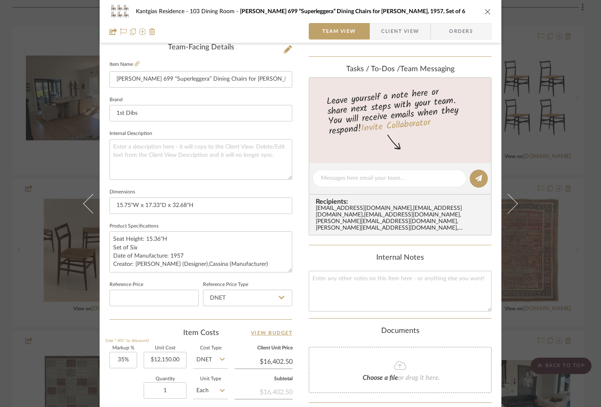
scroll to position [237, 0]
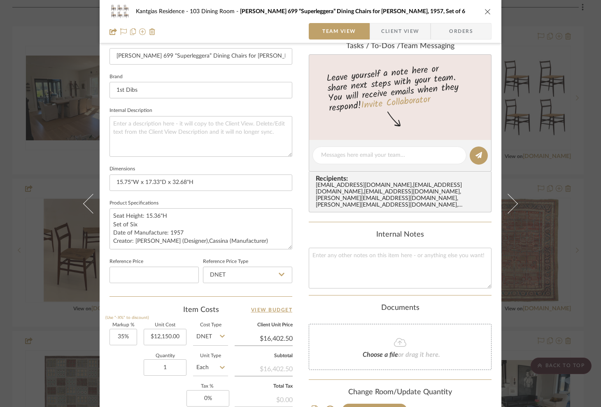
click at [484, 13] on icon "close" at bounding box center [487, 11] width 7 height 7
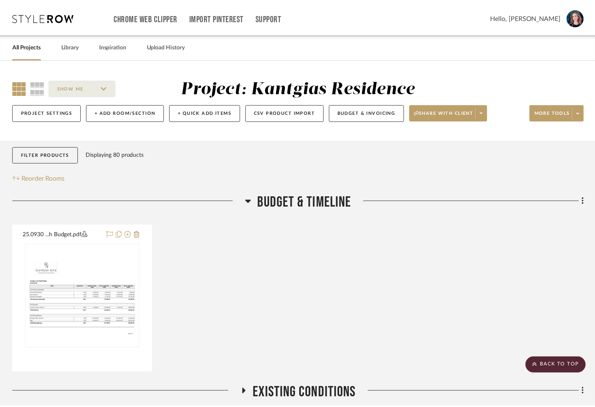
scroll to position [898, 0]
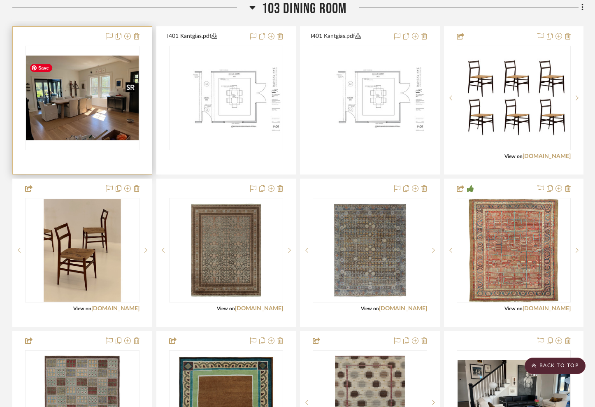
click at [68, 117] on img "0" at bounding box center [82, 98] width 113 height 85
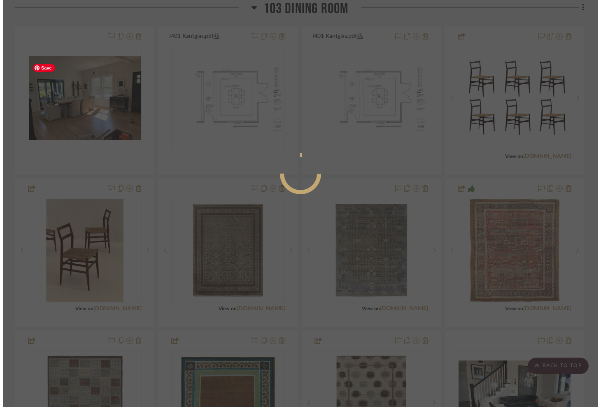
scroll to position [0, 0]
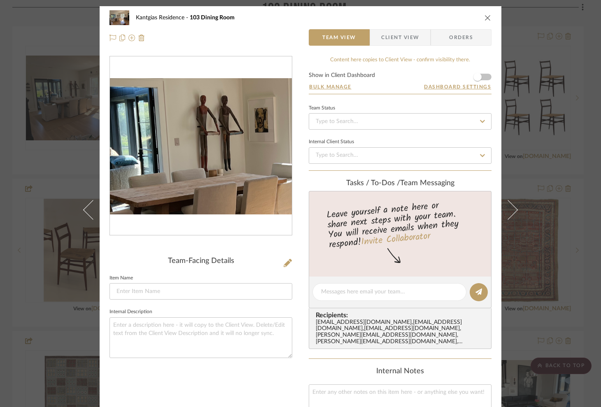
click at [179, 136] on img "0" at bounding box center [201, 146] width 182 height 136
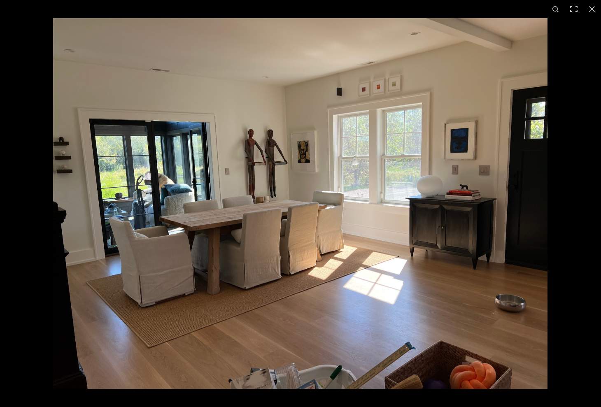
click at [593, 9] on button at bounding box center [592, 9] width 18 height 18
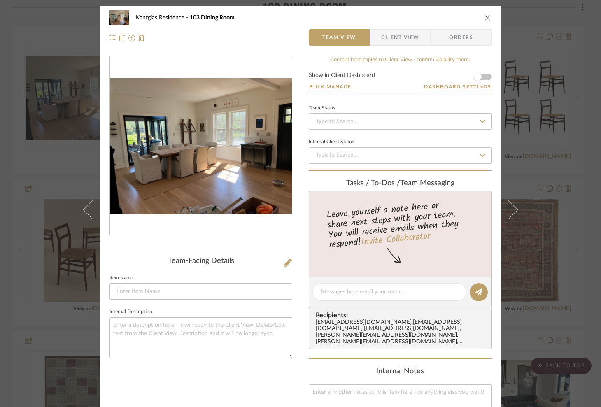
click at [484, 19] on icon "close" at bounding box center [487, 17] width 7 height 7
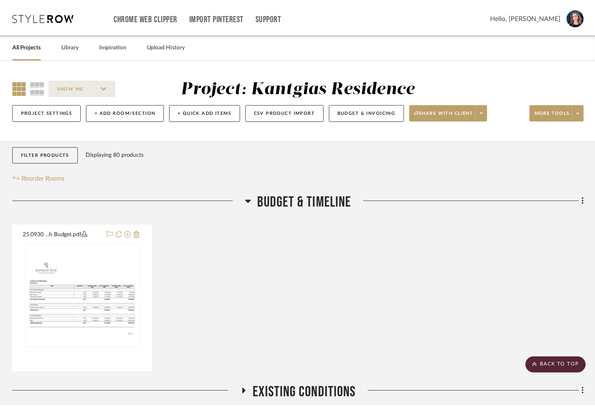
scroll to position [898, 0]
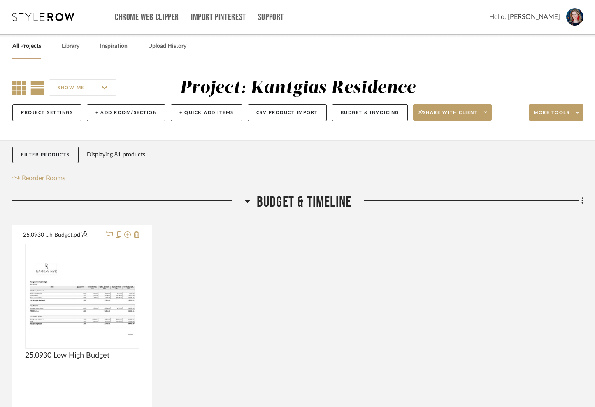
click at [19, 85] on icon at bounding box center [19, 88] width 14 height 14
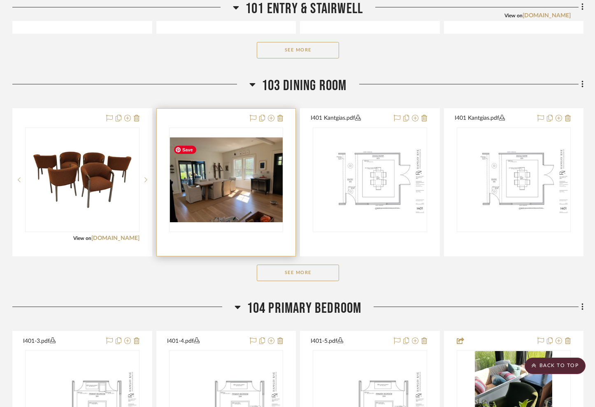
scroll to position [817, 0]
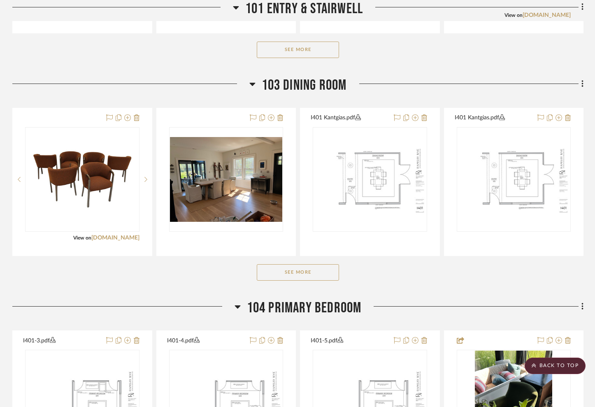
drag, startPoint x: 262, startPoint y: 277, endPoint x: 235, endPoint y: 265, distance: 28.8
click at [262, 277] on button "See More" at bounding box center [298, 272] width 82 height 16
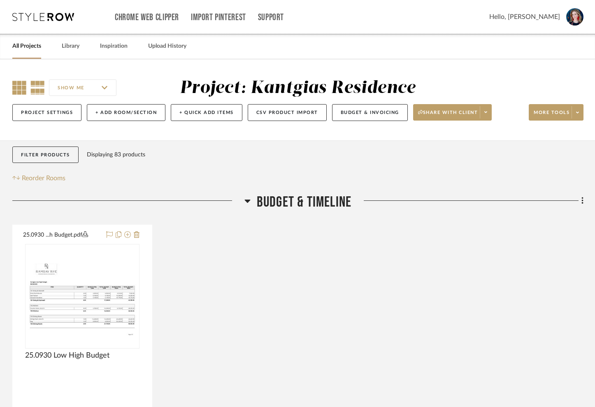
click at [19, 93] on icon at bounding box center [19, 88] width 14 height 14
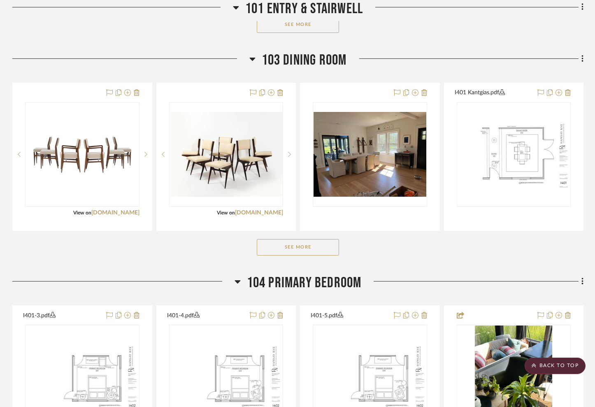
scroll to position [841, 0]
click at [302, 254] on button "See More" at bounding box center [298, 248] width 82 height 16
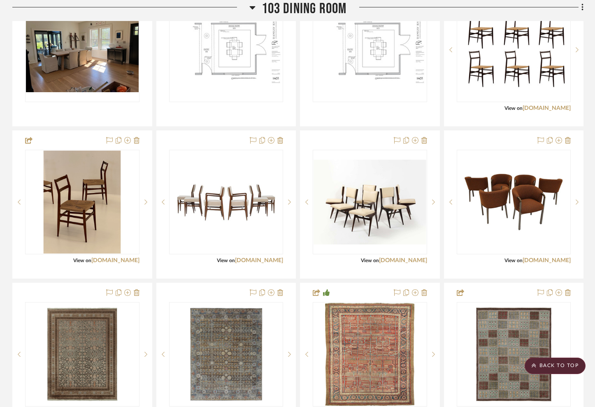
scroll to position [947, 0]
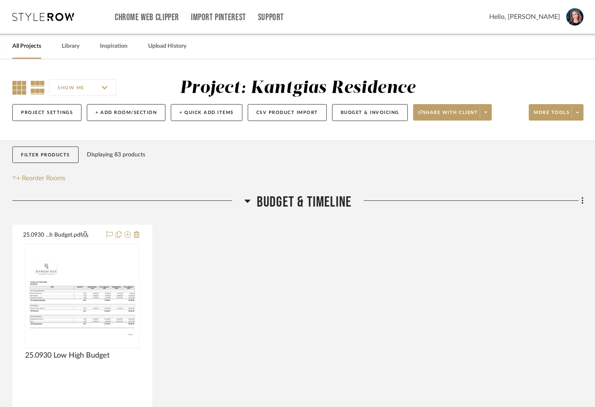
click at [14, 87] on icon at bounding box center [19, 88] width 14 height 14
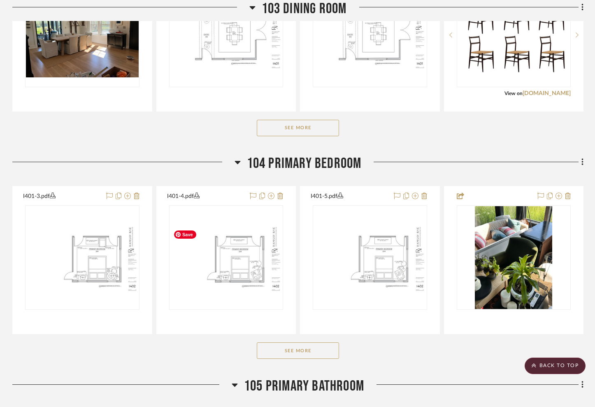
scroll to position [960, 0]
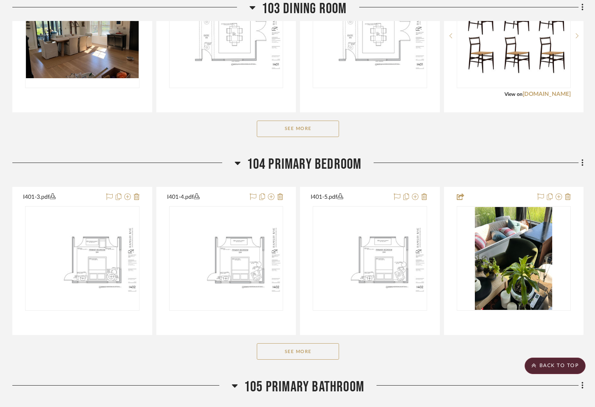
click at [316, 130] on button "See More" at bounding box center [298, 129] width 82 height 16
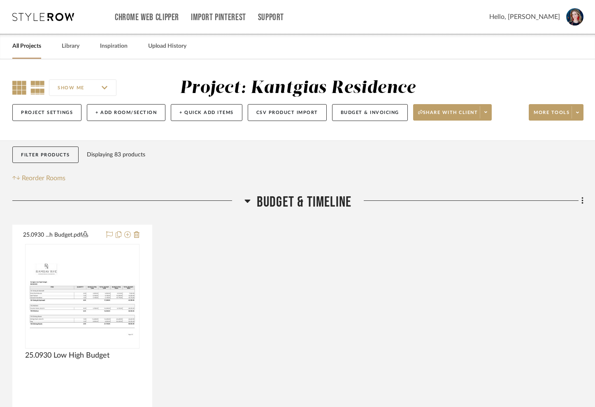
click at [16, 85] on icon at bounding box center [19, 88] width 14 height 14
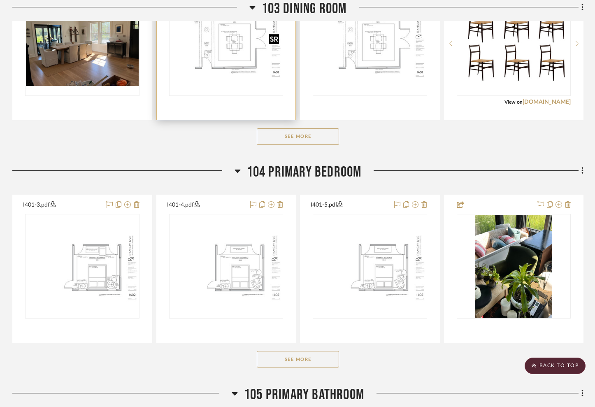
scroll to position [953, 0]
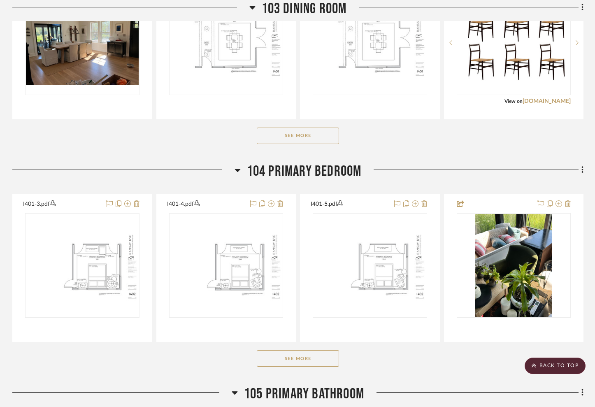
click at [276, 137] on button "See More" at bounding box center [298, 136] width 82 height 16
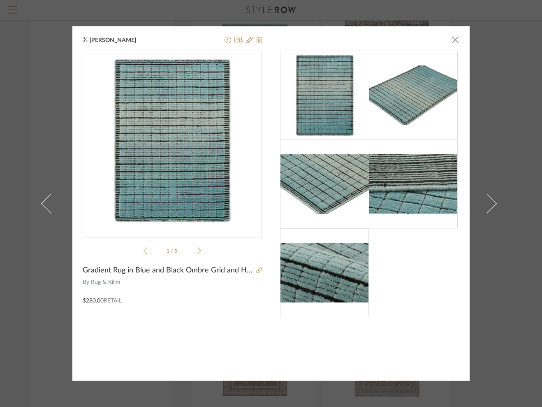
scroll to position [75, 0]
drag, startPoint x: 456, startPoint y: 42, endPoint x: 413, endPoint y: 47, distance: 43.5
click at [456, 42] on span "button" at bounding box center [455, 39] width 16 height 16
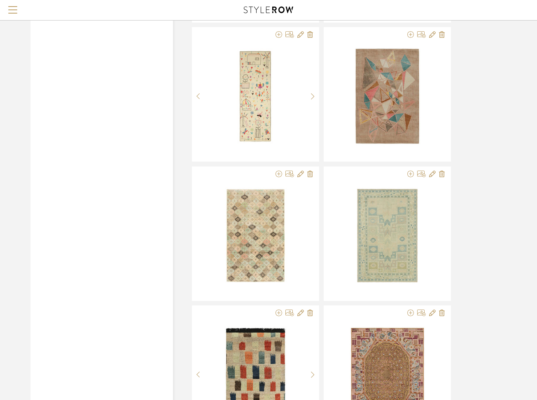
scroll to position [1115, 0]
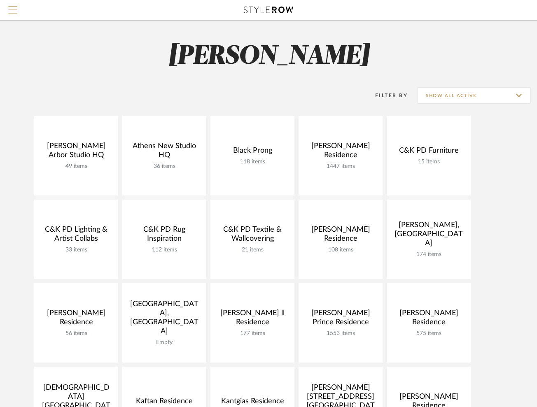
click at [16, 14] on span "Menu" at bounding box center [12, 12] width 9 height 12
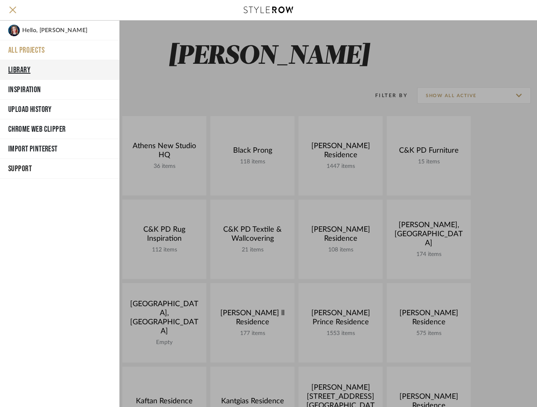
click at [23, 67] on button "Library" at bounding box center [59, 70] width 119 height 20
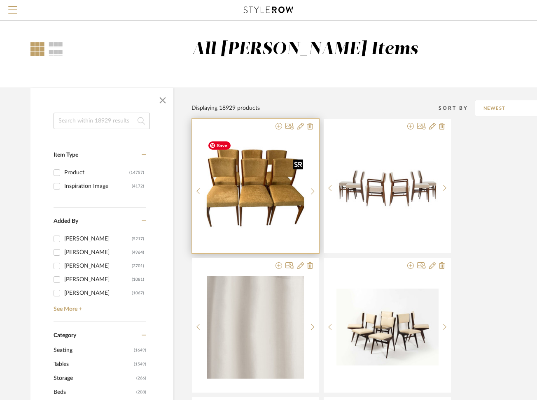
click at [236, 186] on img "0" at bounding box center [255, 188] width 102 height 102
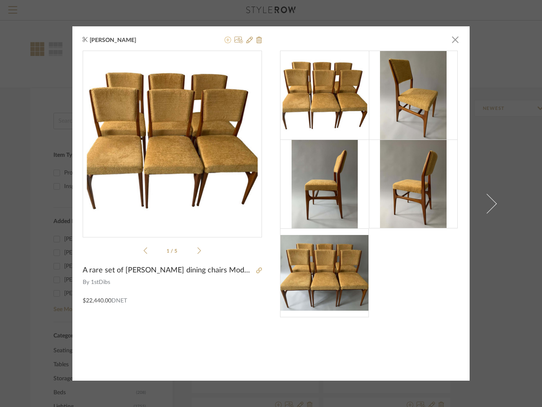
click at [225, 41] on icon at bounding box center [228, 40] width 7 height 7
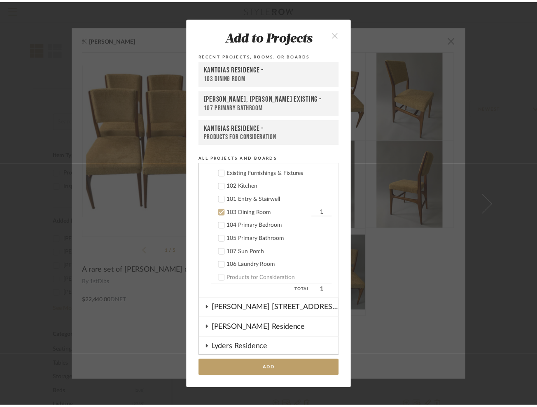
scroll to position [447, 0]
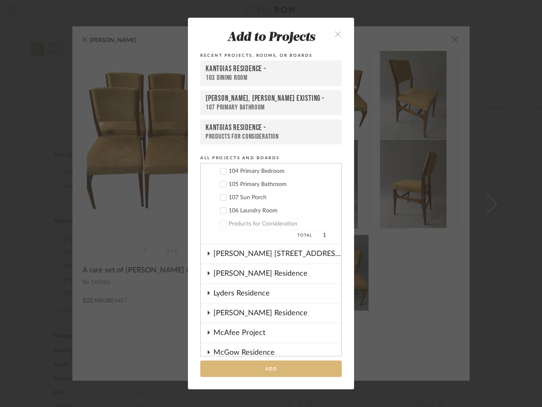
click at [254, 369] on button "Add" at bounding box center [271, 369] width 142 height 17
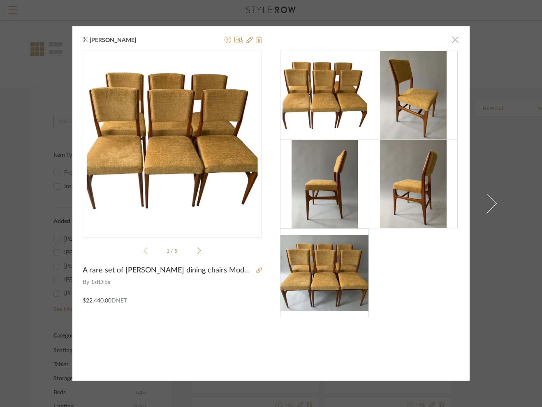
click at [452, 42] on span "button" at bounding box center [455, 39] width 16 height 16
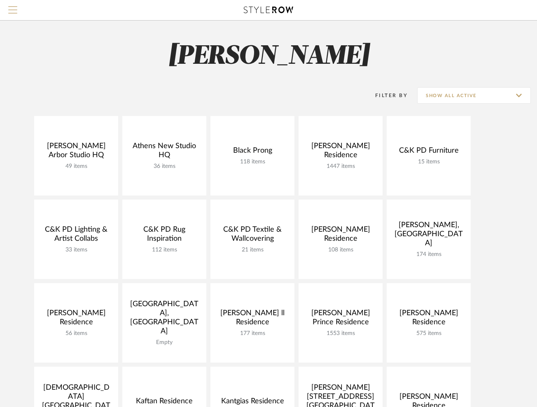
click at [12, 11] on span "Menu" at bounding box center [12, 12] width 9 height 12
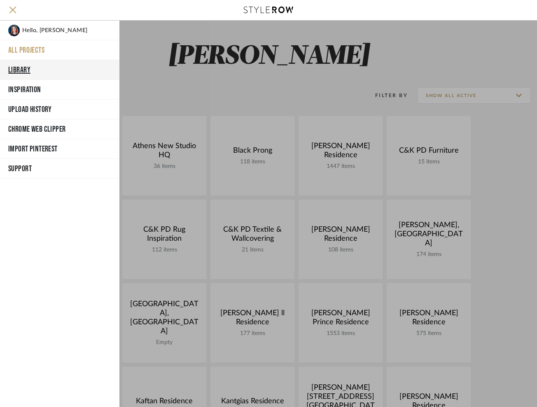
click at [28, 70] on button "Library" at bounding box center [59, 70] width 119 height 20
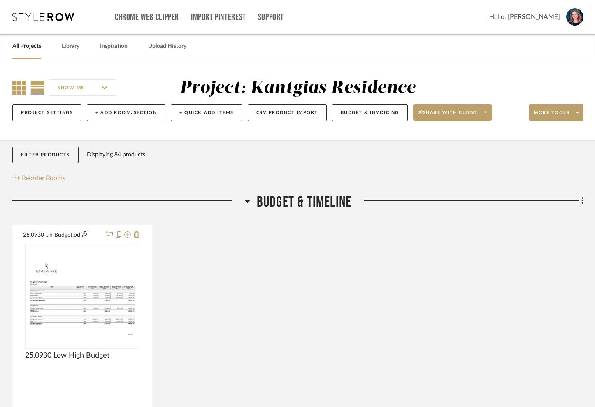
click at [23, 88] on icon at bounding box center [19, 88] width 14 height 14
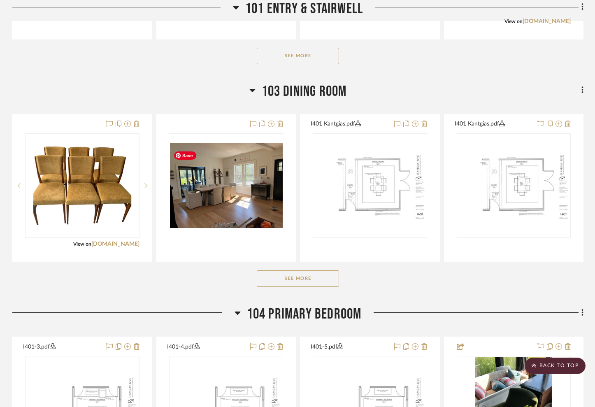
scroll to position [819, 0]
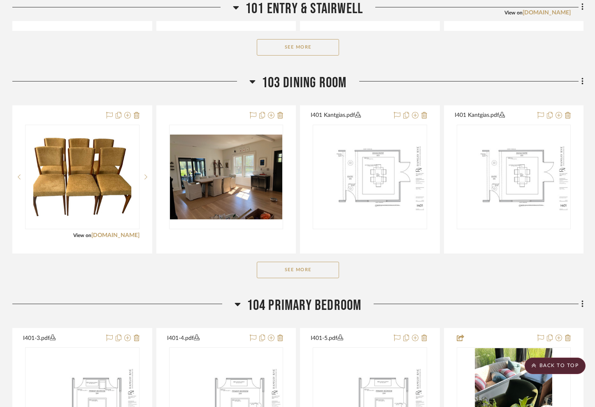
click at [285, 272] on button "See More" at bounding box center [298, 270] width 82 height 16
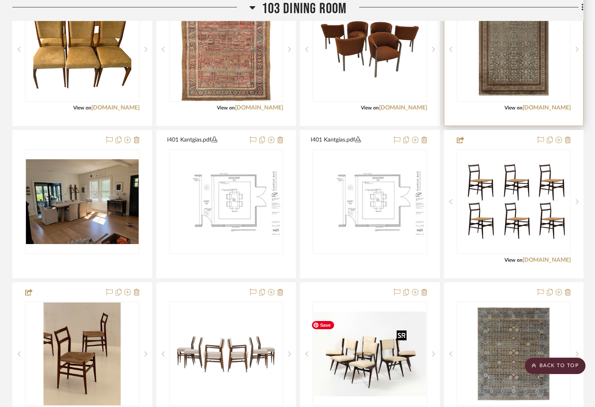
scroll to position [943, 0]
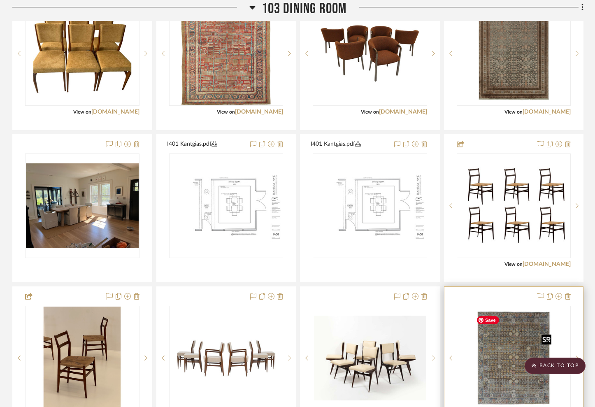
click at [512, 371] on img "0" at bounding box center [514, 358] width 82 height 103
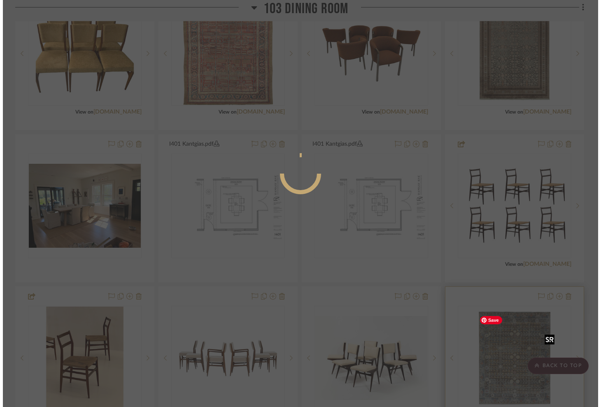
scroll to position [0, 0]
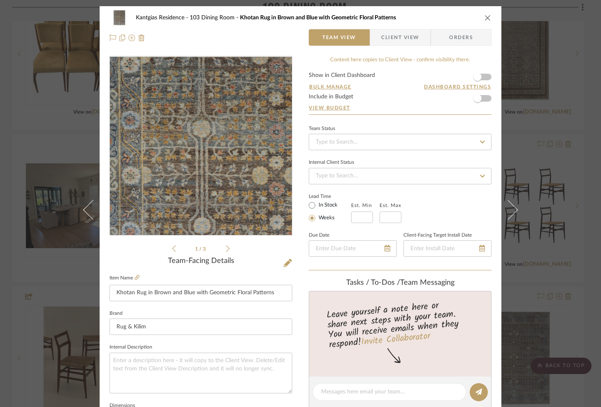
click at [173, 135] on img "0" at bounding box center [201, 146] width 142 height 179
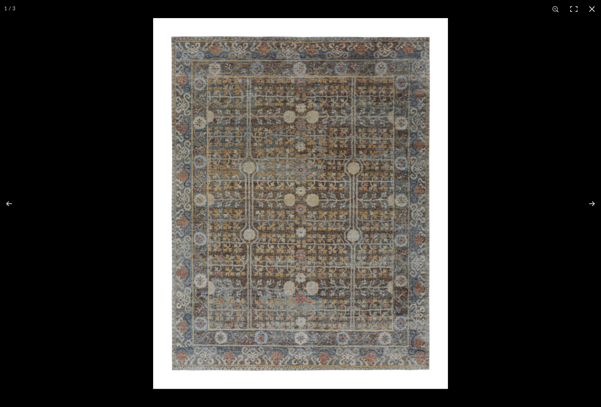
click at [594, 11] on button at bounding box center [592, 9] width 18 height 18
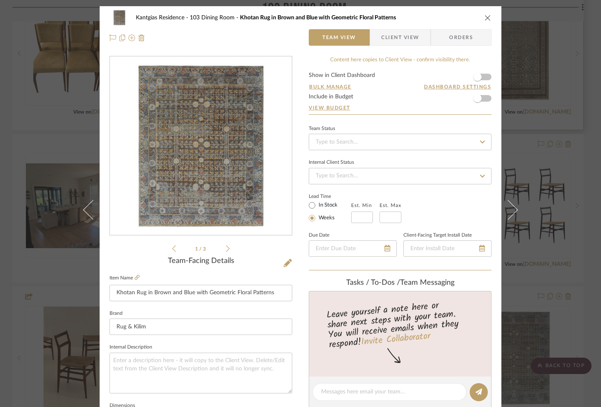
drag, startPoint x: 485, startPoint y: 17, endPoint x: 477, endPoint y: 56, distance: 39.9
click at [485, 18] on icon "close" at bounding box center [487, 17] width 7 height 7
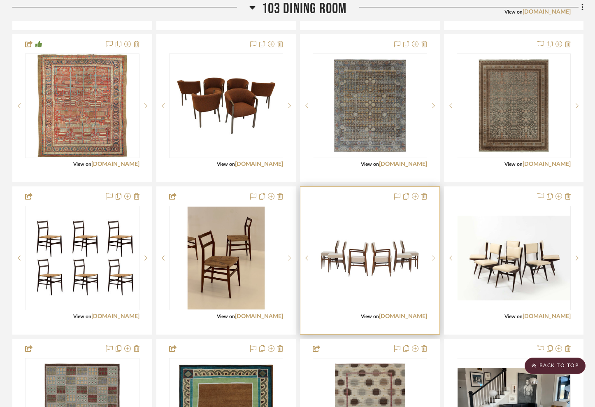
scroll to position [1042, 0]
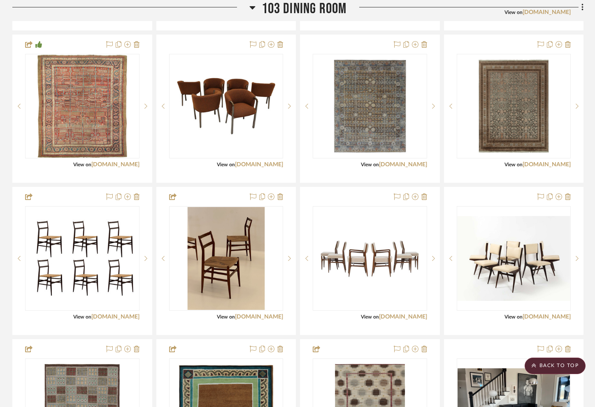
drag, startPoint x: 518, startPoint y: 249, endPoint x: 419, endPoint y: 2, distance: 266.2
